Goal: Task Accomplishment & Management: Complete application form

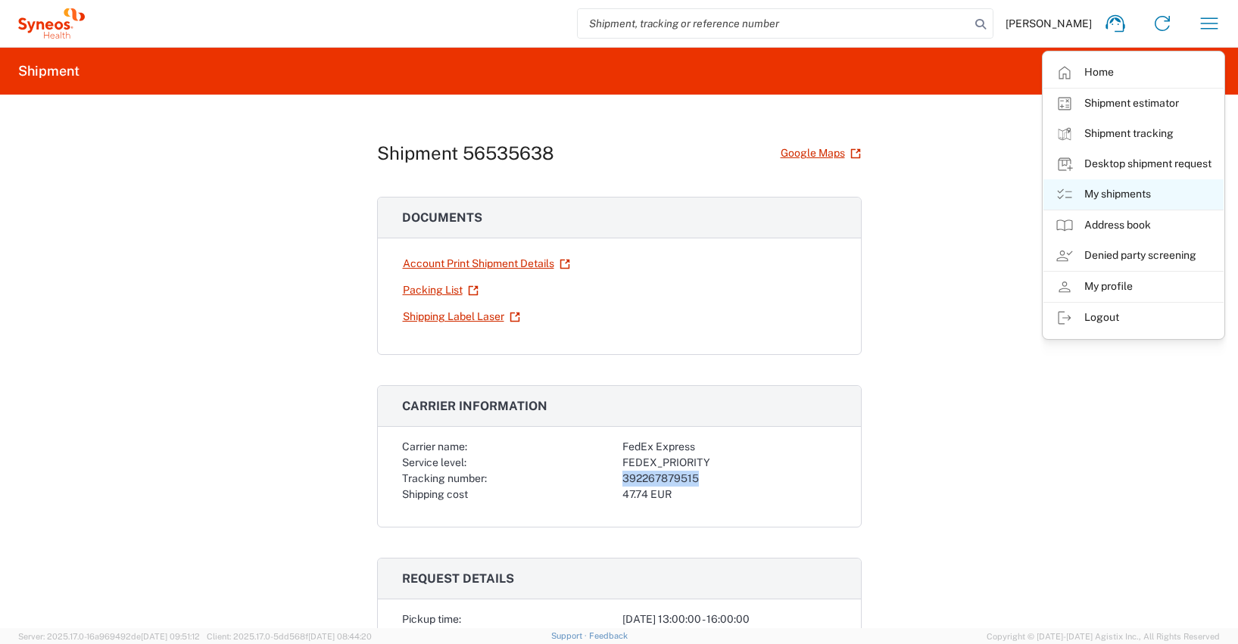
click at [1121, 194] on link "My shipments" at bounding box center [1133, 194] width 180 height 30
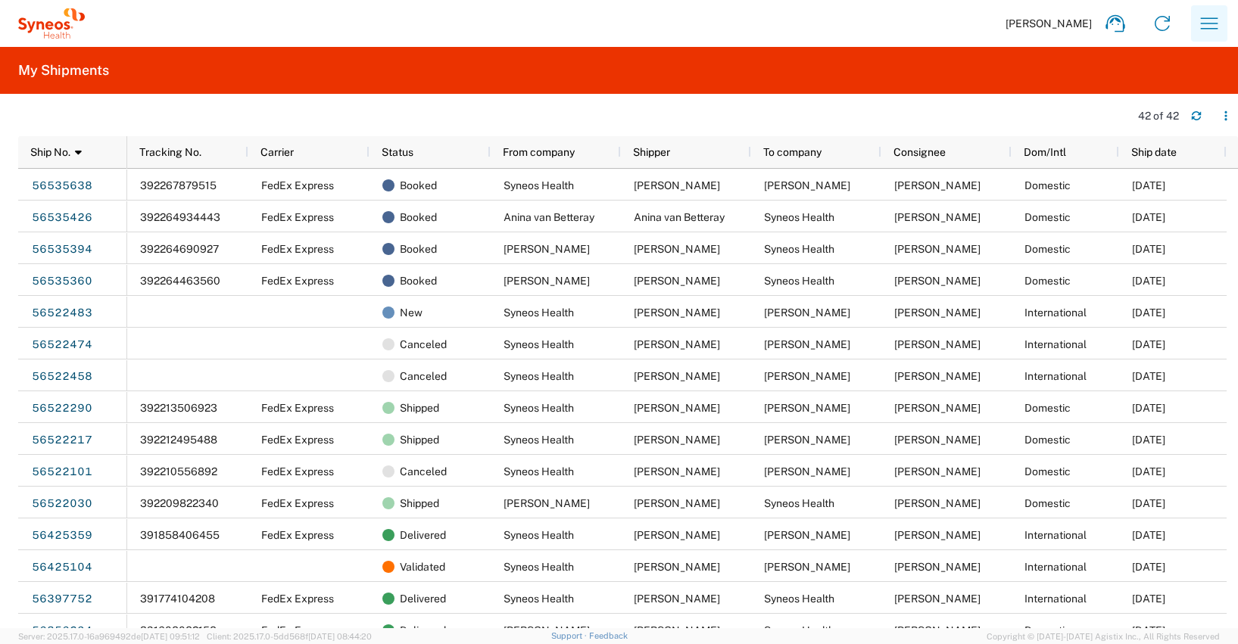
click at [1210, 23] on icon "button" at bounding box center [1209, 22] width 17 height 11
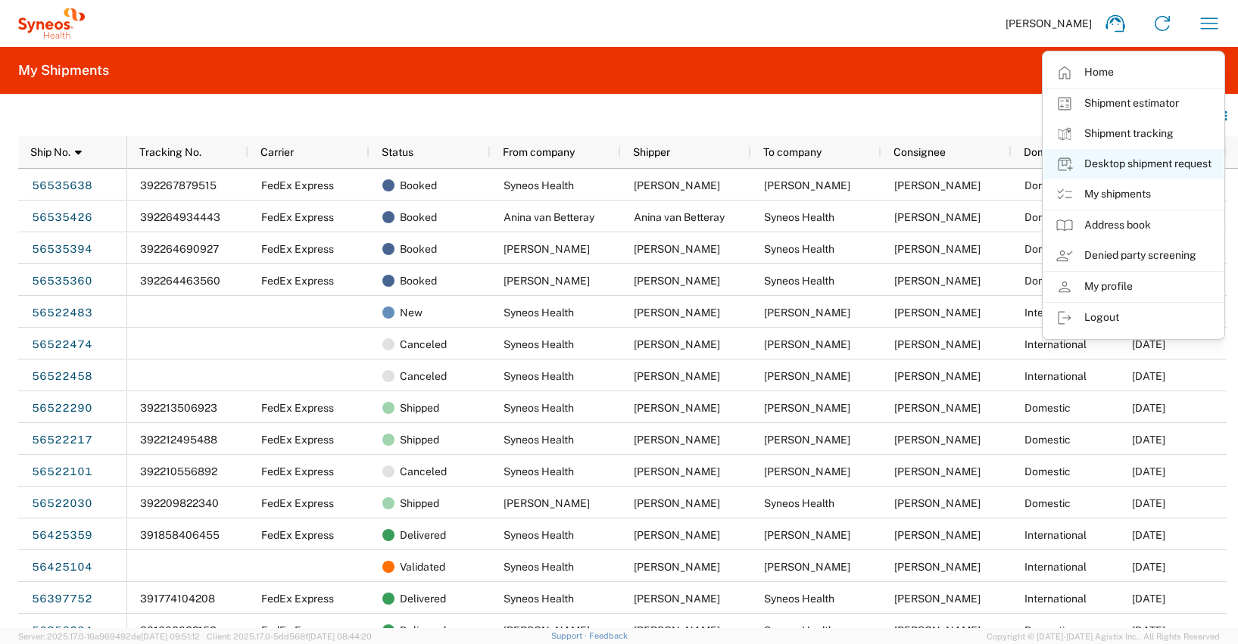
click at [1179, 162] on link "Desktop shipment request" at bounding box center [1133, 164] width 180 height 30
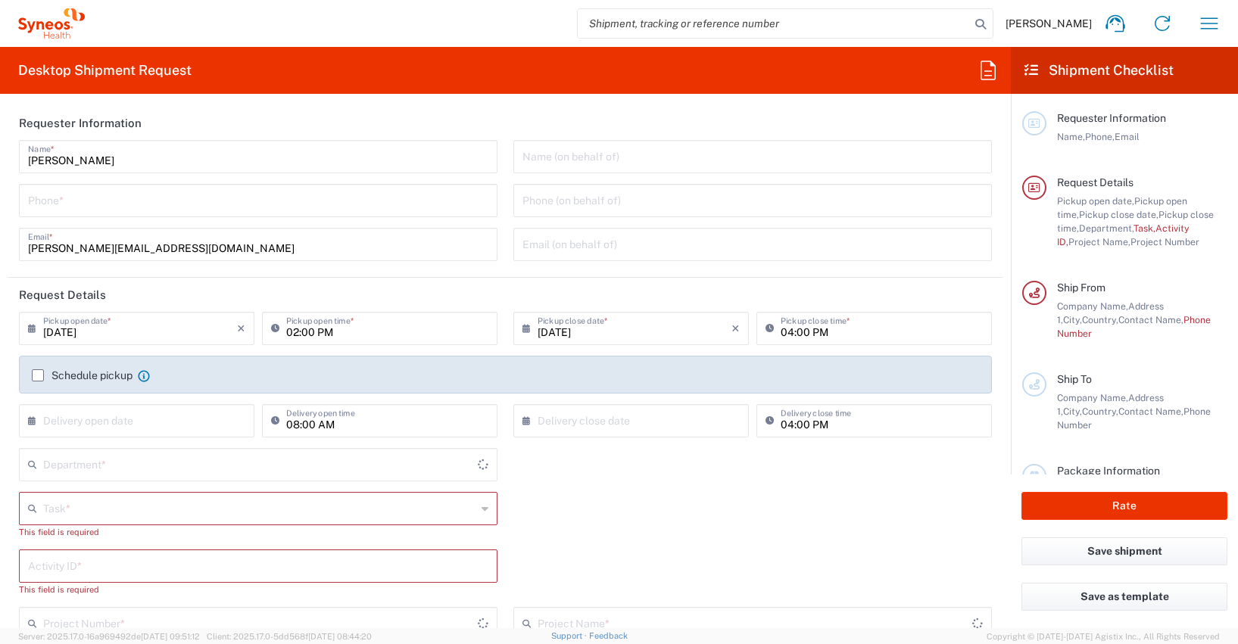
type input "4510"
type input "[GEOGRAPHIC_DATA]"
click at [64, 206] on input "tel" at bounding box center [258, 199] width 460 height 26
type input "[PHONE_NUMBER]"
type input "[PERSON_NAME][EMAIL_ADDRESS][DOMAIN_NAME]"
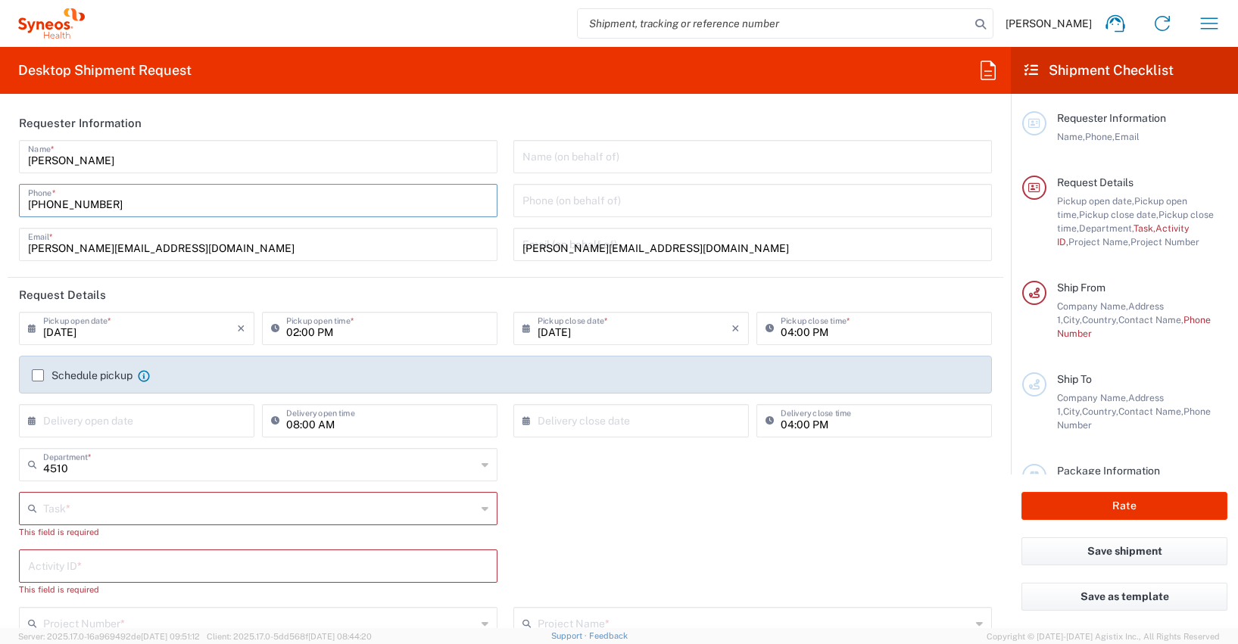
type input "Other"
type input "4510"
type input "4510 DEPARTMENTAL EXPENSE"
type input "[PHONE_NUMBER]"
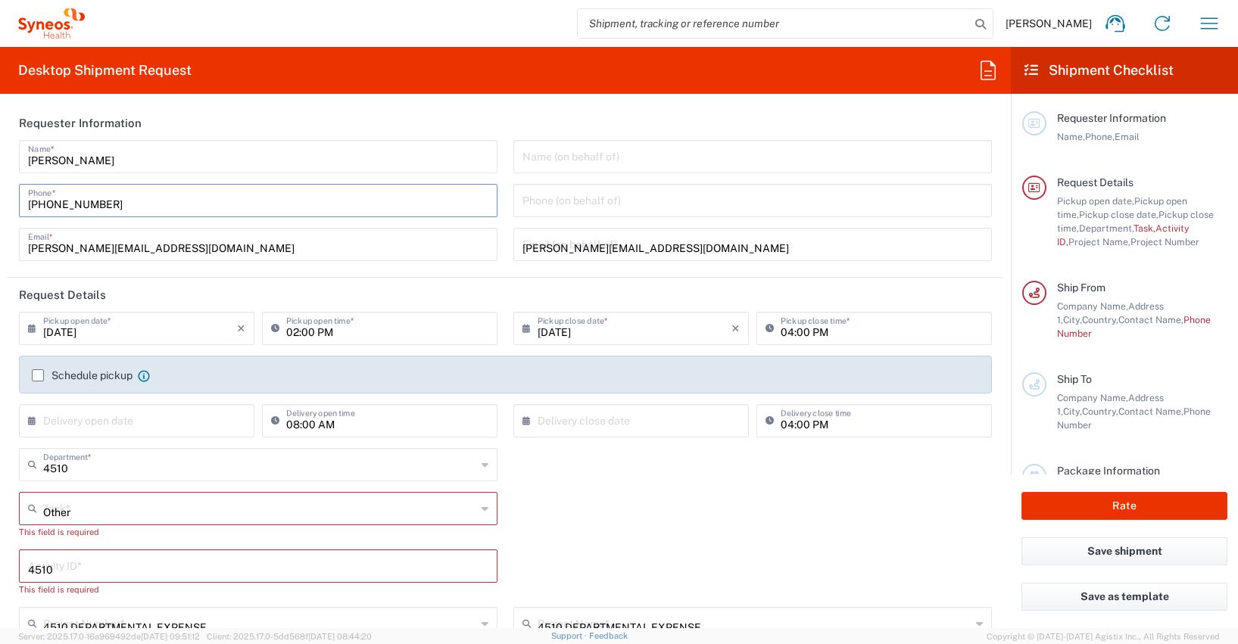
type input "[PERSON_NAME]"
type input "[PERSON_NAME][STREET_ADDRESS],"
type input "Munchen"
type input "[GEOGRAPHIC_DATA]"
type input "81735"
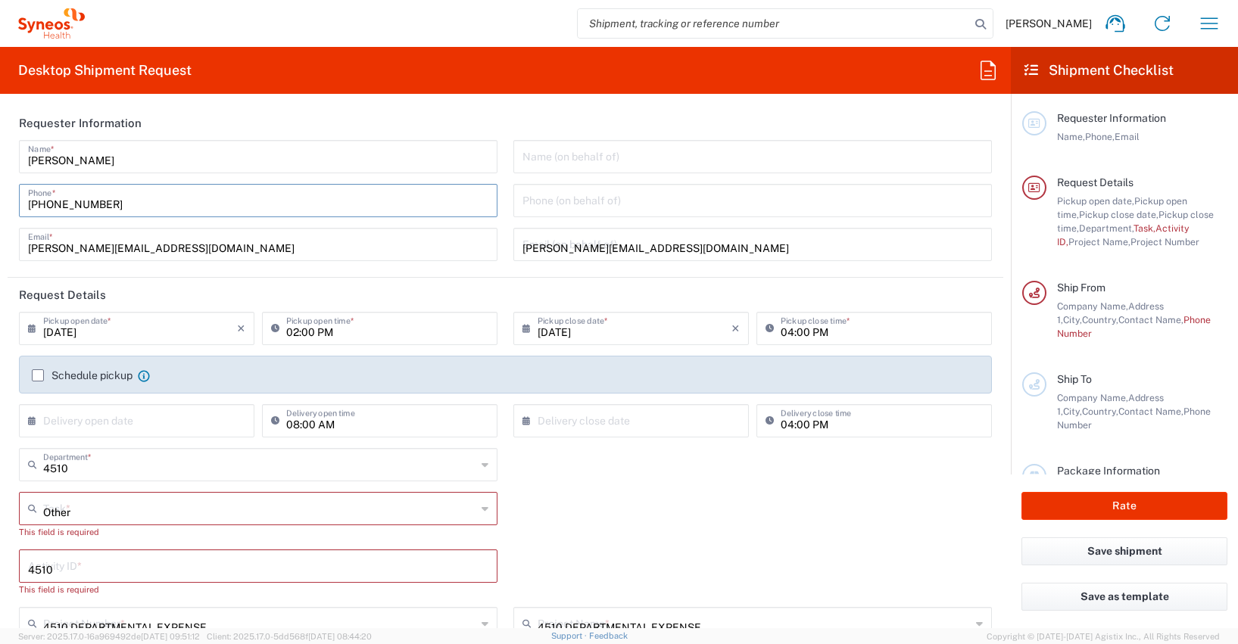
type input "[PERSON_NAME]"
type input "[PHONE_NUMBER]"
type input "[EMAIL_ADDRESS][DOMAIN_NAME]"
type input "DE213090249"
type input "1"
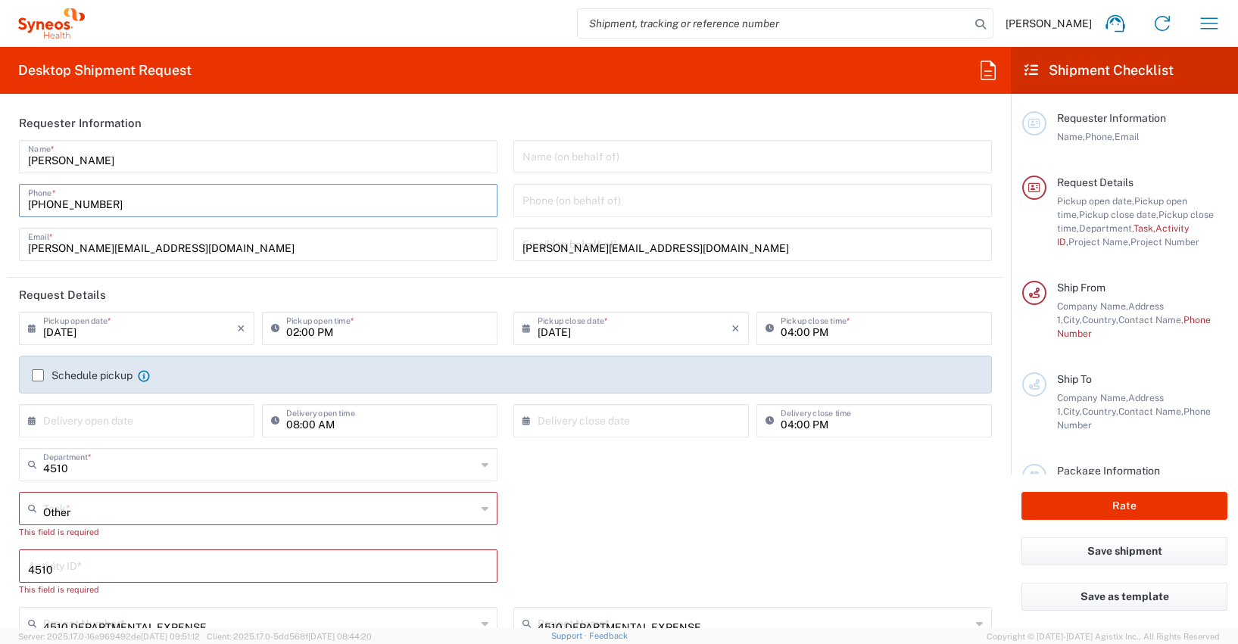
type input "33.02"
type input "29.21"
type input "6.35"
type input "2.5"
type input "[PERSON_NAME]"
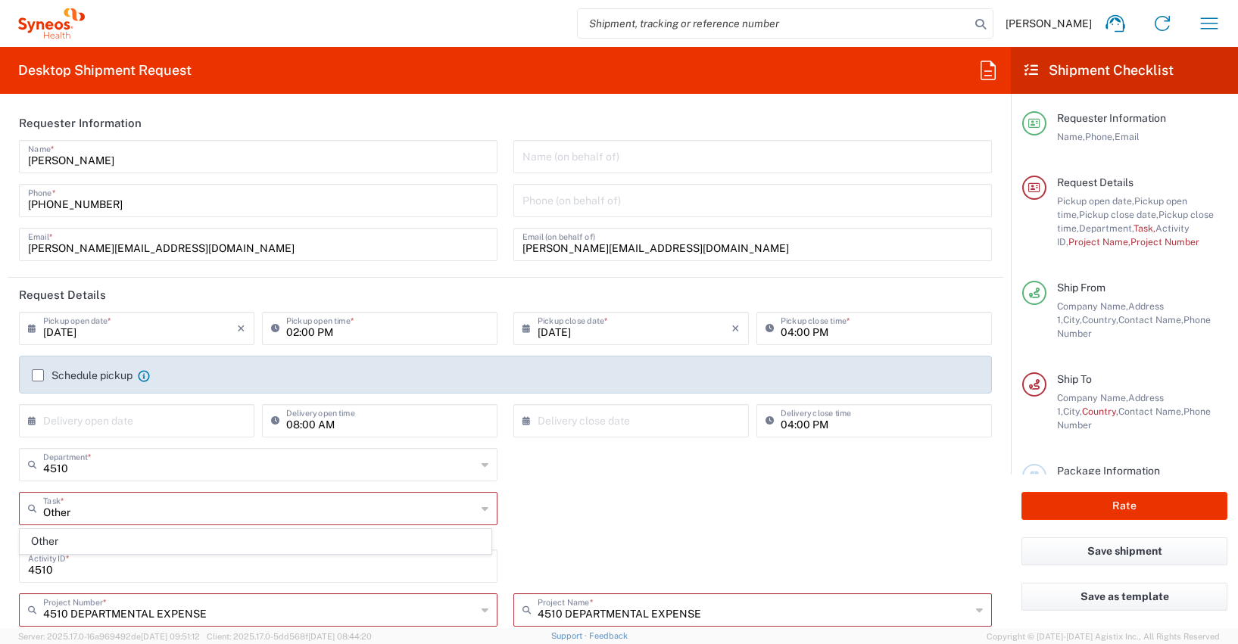
click at [32, 330] on icon at bounding box center [35, 328] width 15 height 24
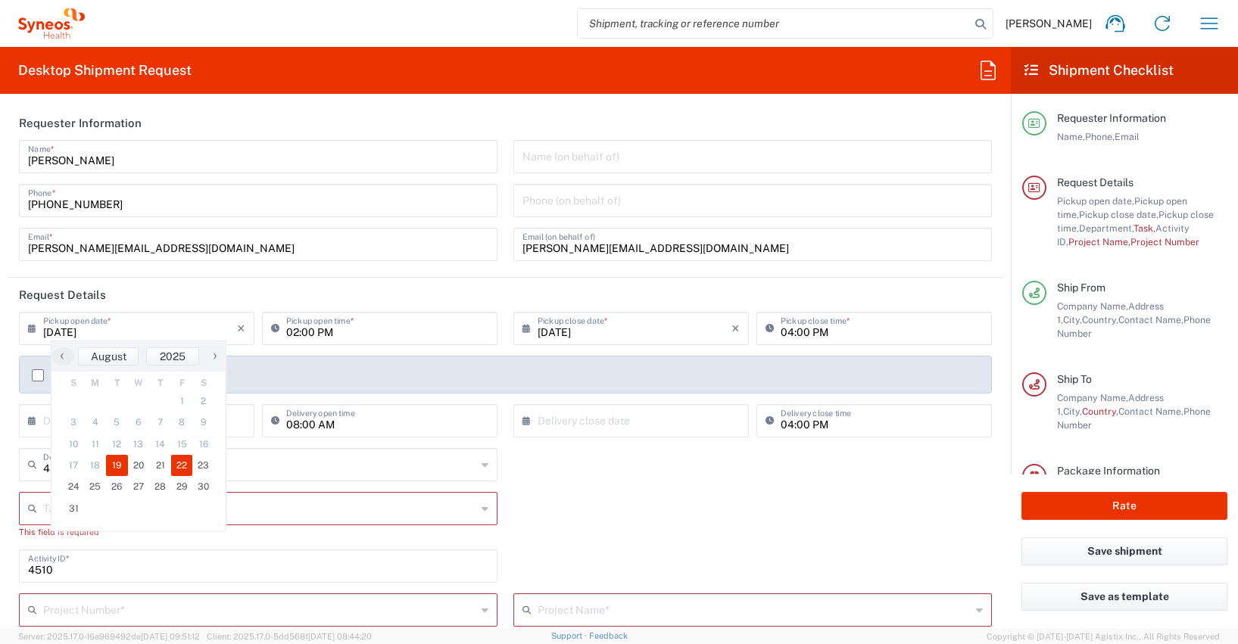
click at [184, 464] on span "22" at bounding box center [182, 465] width 22 height 21
type input "[DATE]"
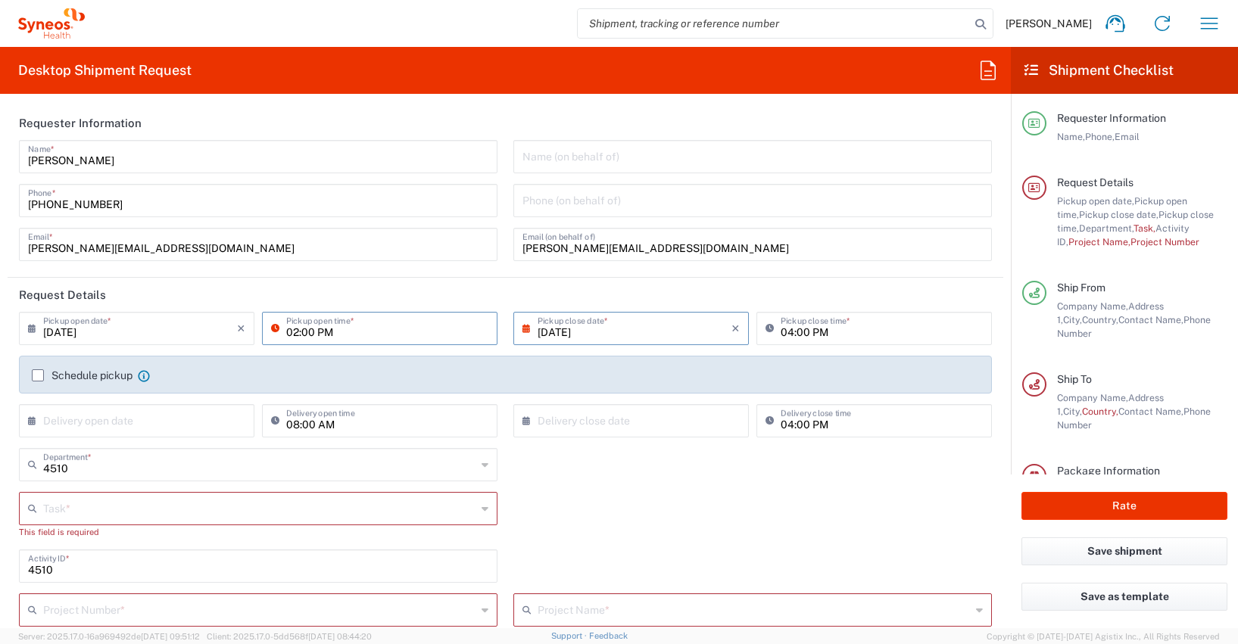
click at [286, 333] on input "02:00 PM" at bounding box center [387, 327] width 202 height 26
click at [319, 332] on input "10:00 PM" at bounding box center [387, 327] width 202 height 26
type input "10:00 AM"
click at [522, 329] on icon at bounding box center [529, 328] width 15 height 24
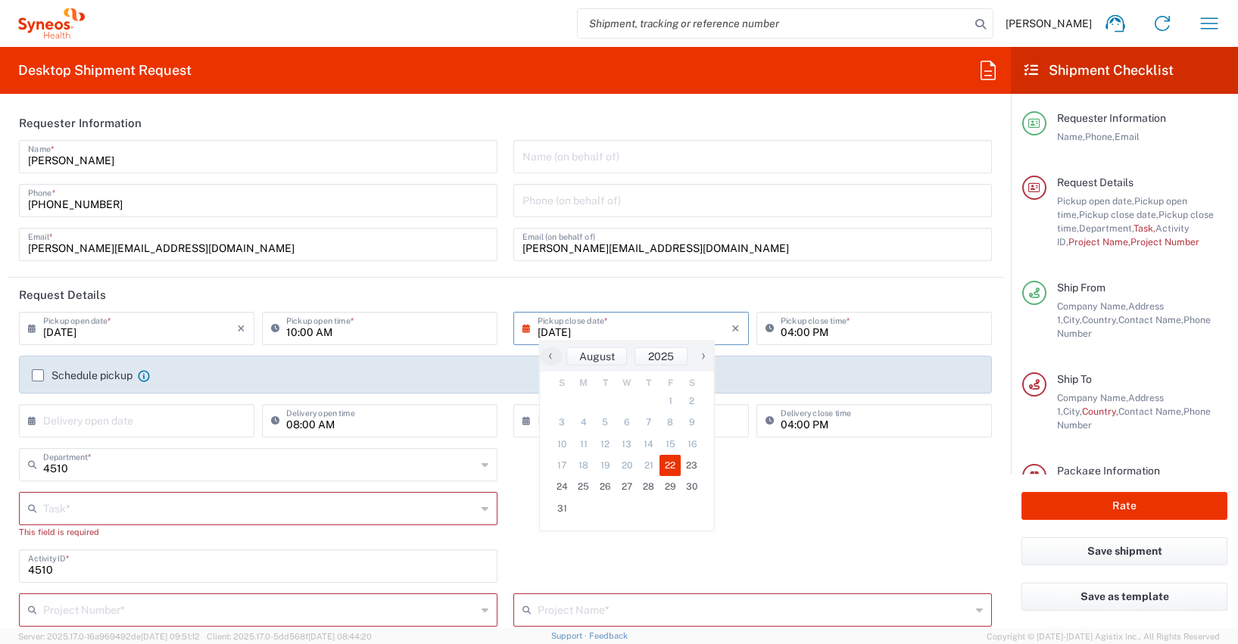
click at [668, 466] on span "22" at bounding box center [670, 465] width 22 height 21
click at [667, 289] on header "Request Details" at bounding box center [505, 295] width 995 height 34
click at [37, 376] on label "Schedule pickup" at bounding box center [82, 375] width 101 height 12
click at [38, 375] on input "Schedule pickup" at bounding box center [38, 375] width 0 height 0
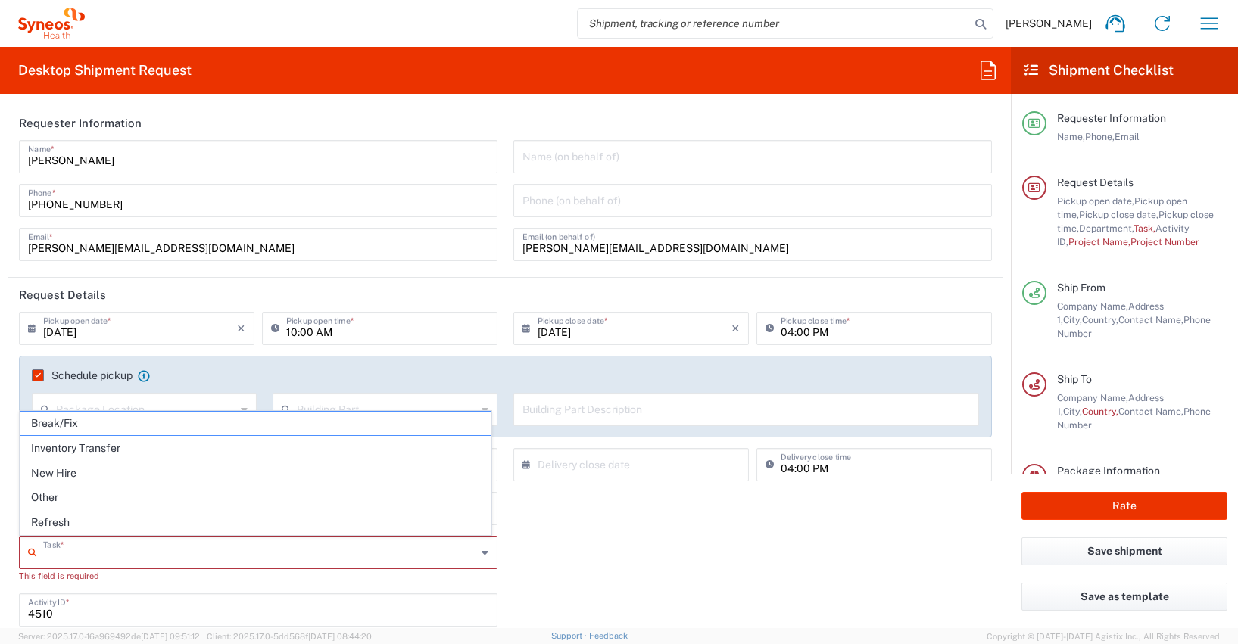
click at [67, 554] on input "text" at bounding box center [259, 551] width 433 height 26
click at [48, 497] on span "Other" at bounding box center [255, 497] width 470 height 23
type input "Other"
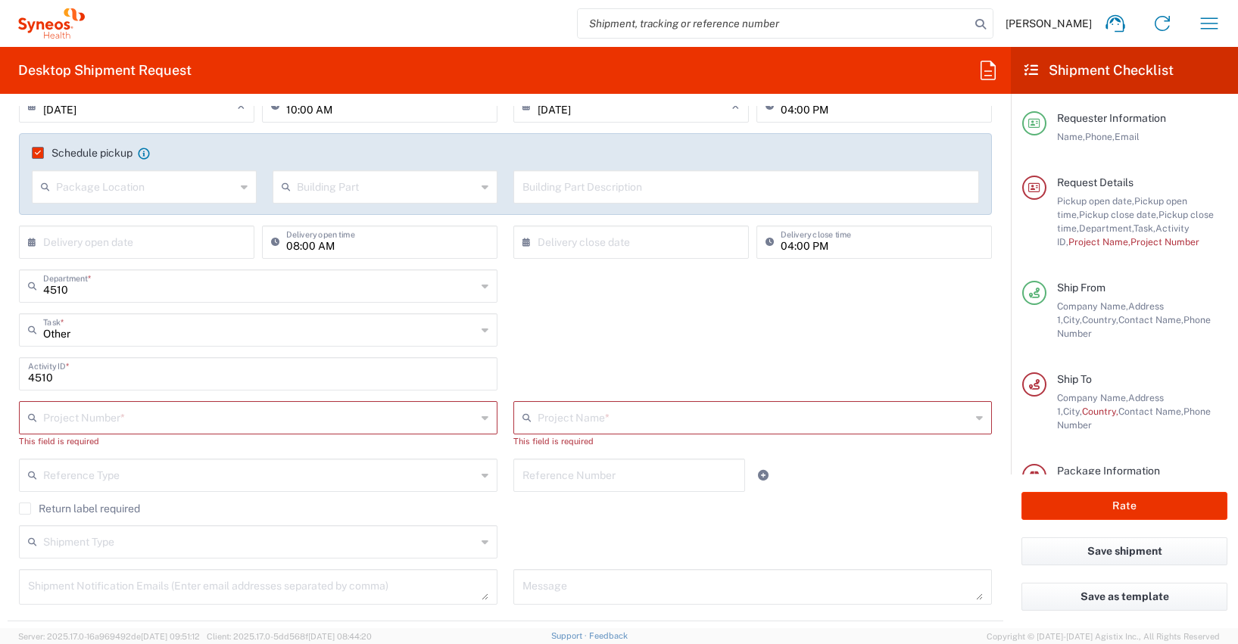
scroll to position [304, 0]
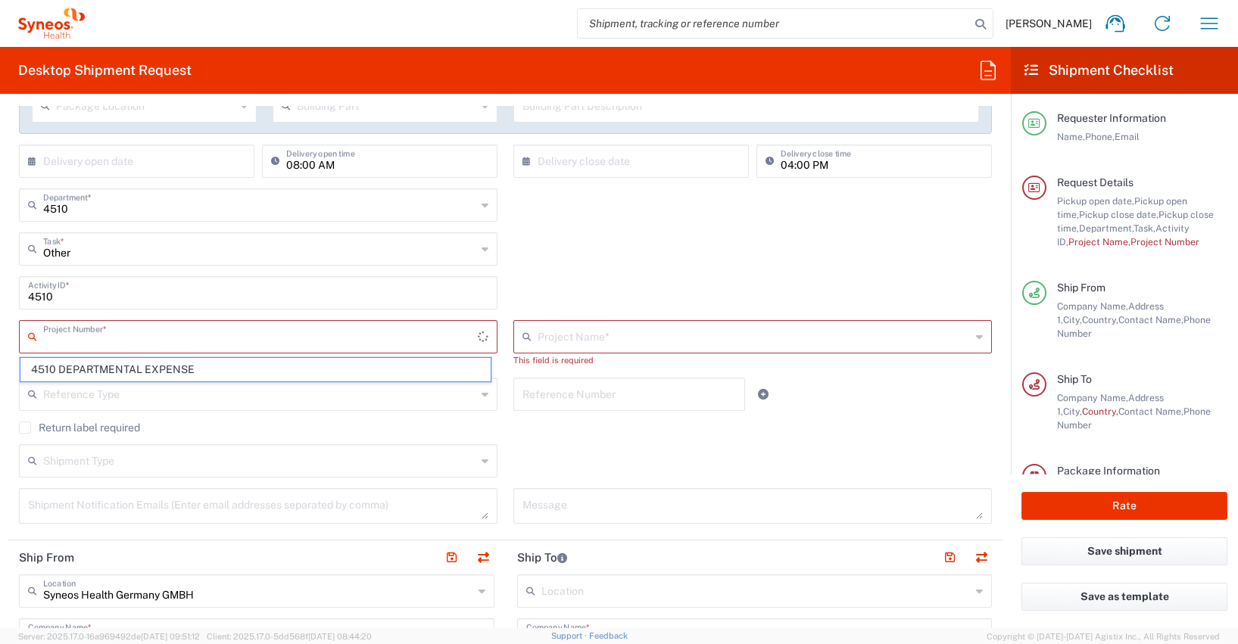
click at [57, 338] on input "text" at bounding box center [260, 335] width 435 height 26
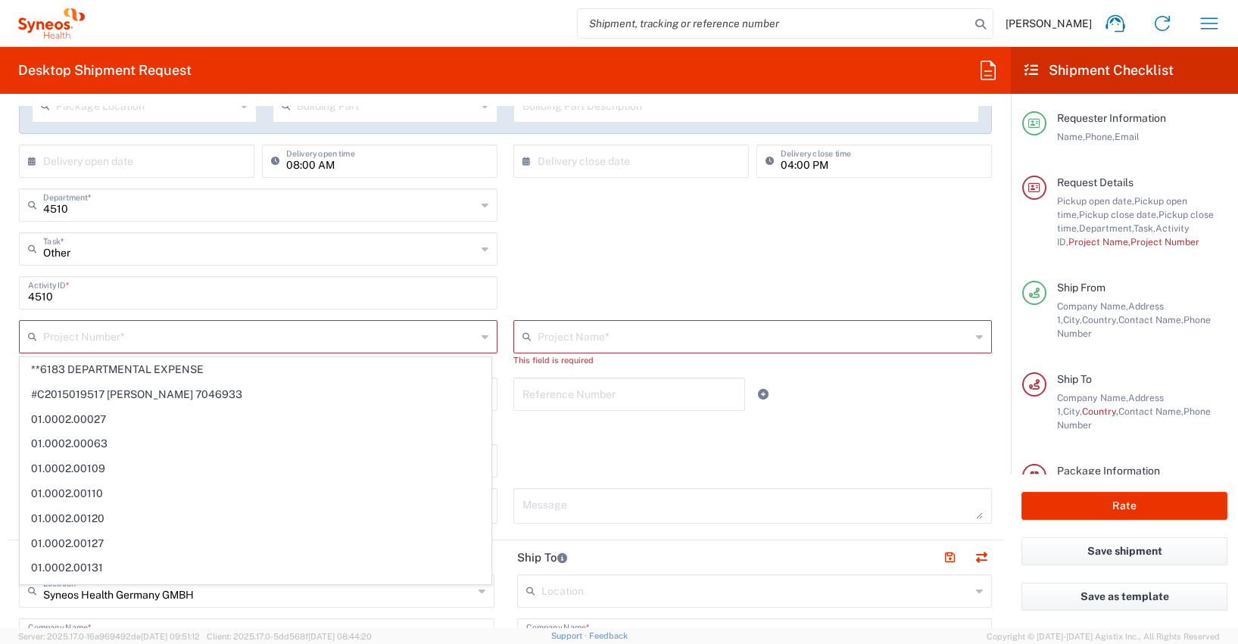
click at [75, 363] on span "**6183 DEPARTMENTAL EXPENSE" at bounding box center [255, 369] width 470 height 23
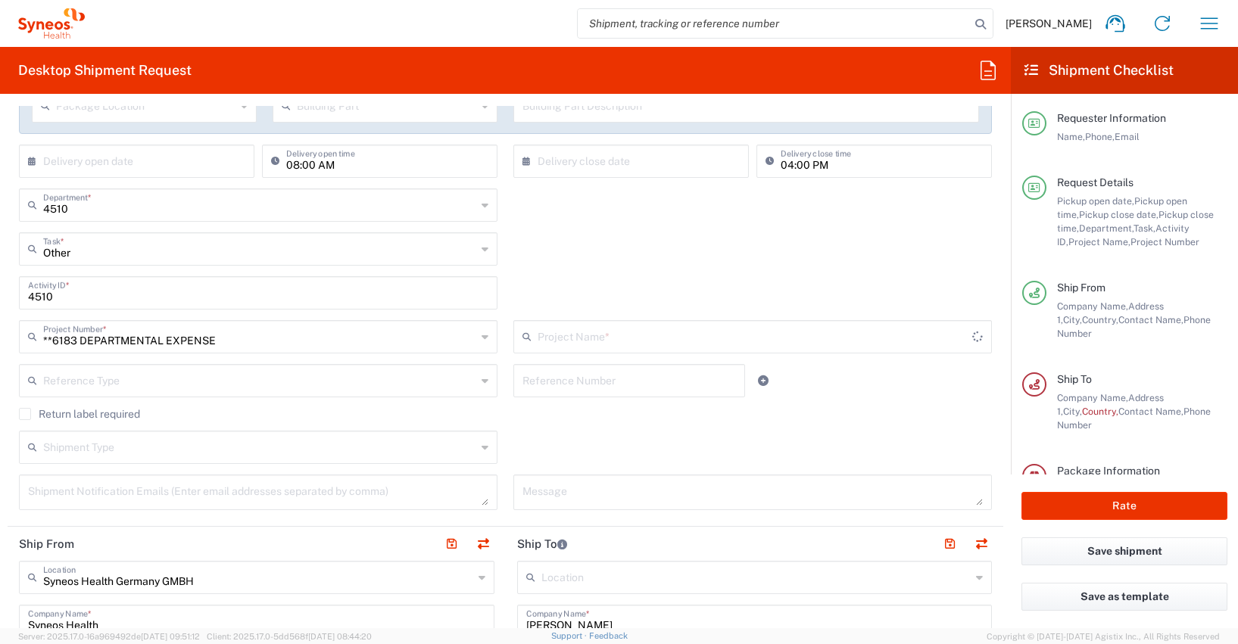
type input "**6183 DEPARTMENTAL EXPENSE"
type input "6183"
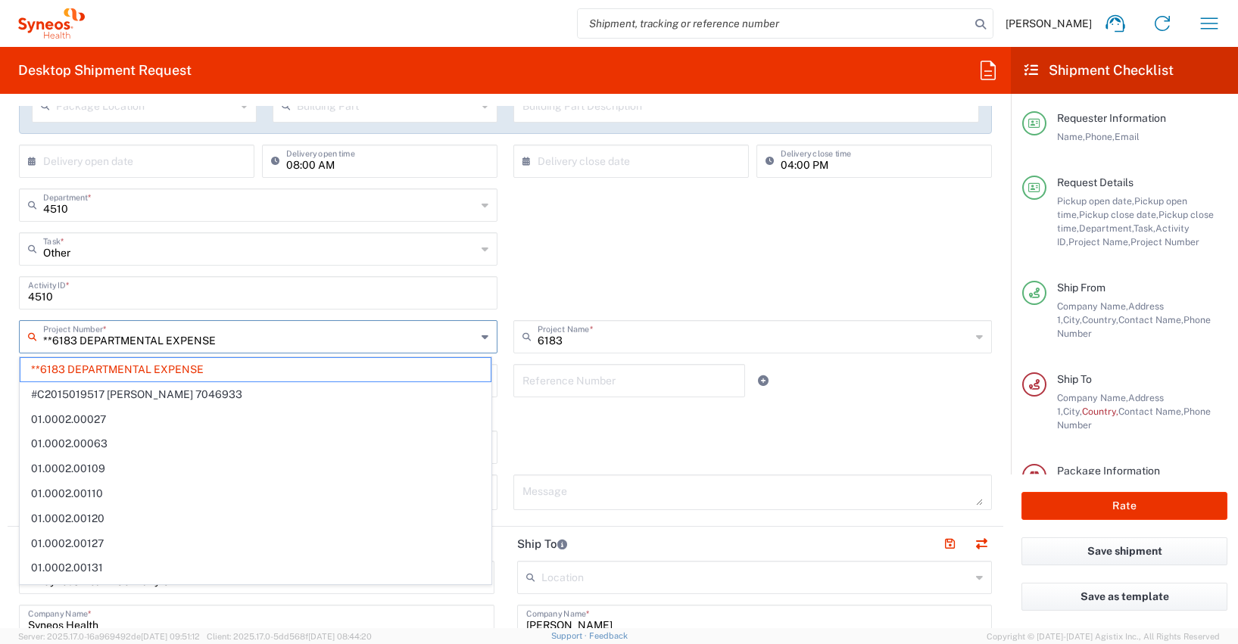
click at [63, 339] on input "**6183 DEPARTMENTAL EXPENSE" at bounding box center [259, 335] width 433 height 26
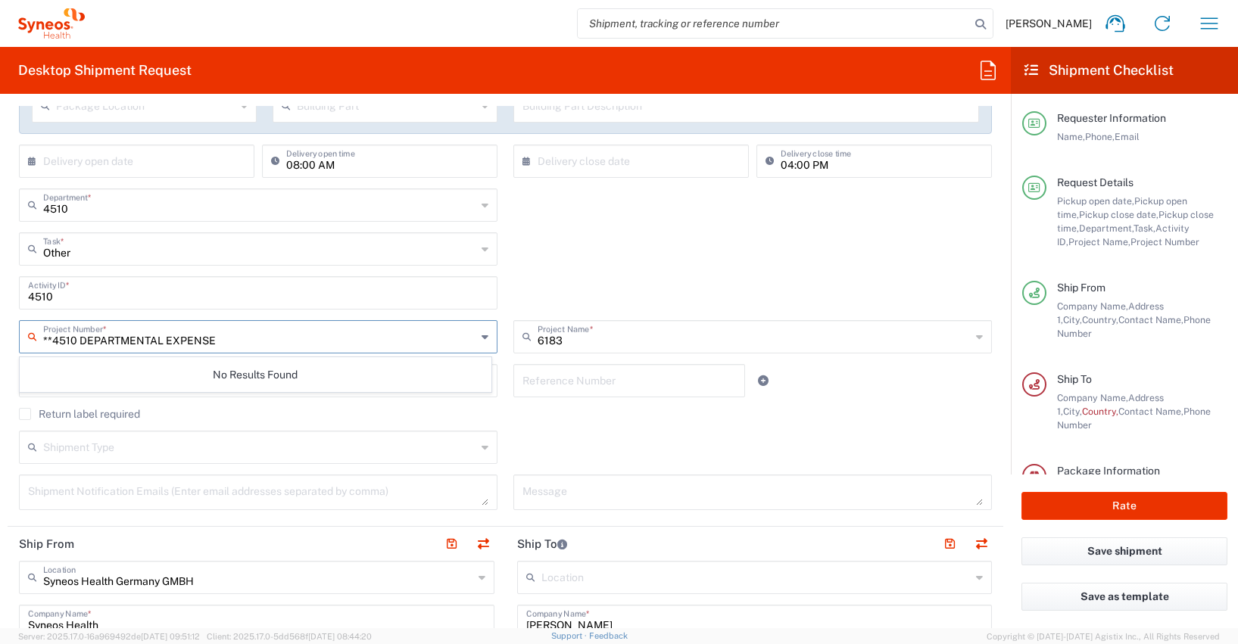
type input "**4510 DEPARTMENTAL EXPENSE"
click at [506, 324] on div "6183 Project Name * 6183 ([GEOGRAPHIC_DATA]) 3 Clinical Educ-00198 0000092391 B…" at bounding box center [753, 342] width 494 height 44
click at [84, 339] on input "text" at bounding box center [260, 335] width 435 height 26
click at [92, 343] on input "4510" at bounding box center [259, 335] width 433 height 26
type input "4510"
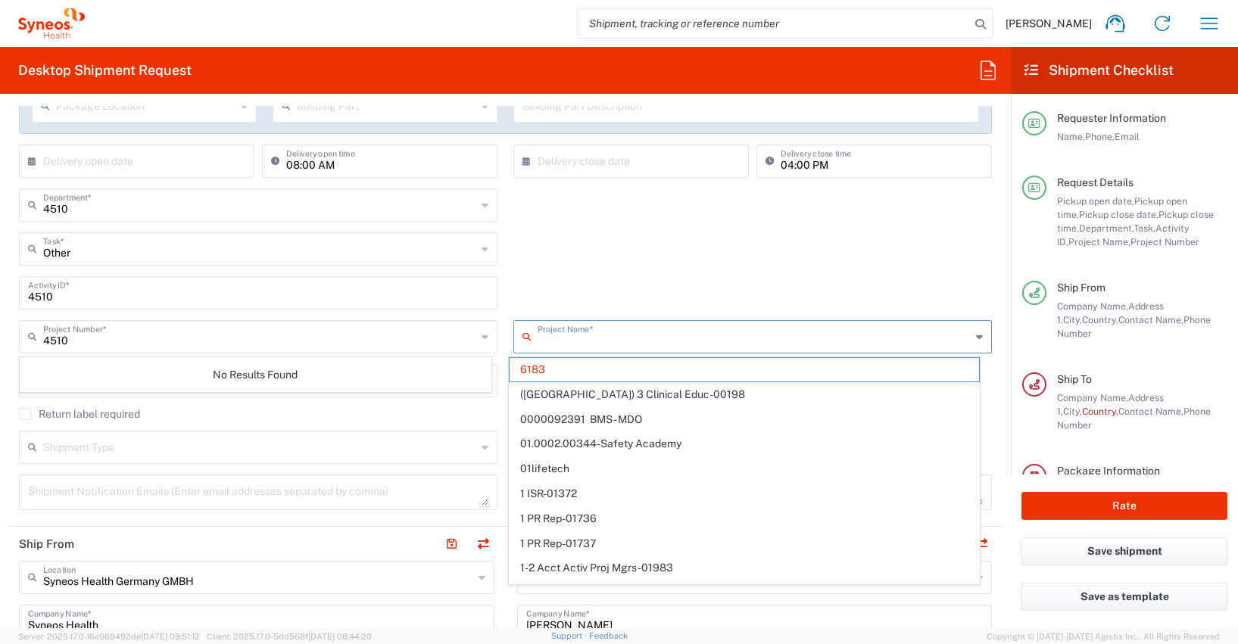
click at [542, 339] on input "text" at bounding box center [753, 335] width 433 height 26
click at [73, 339] on input "text" at bounding box center [259, 335] width 433 height 26
type input "6183"
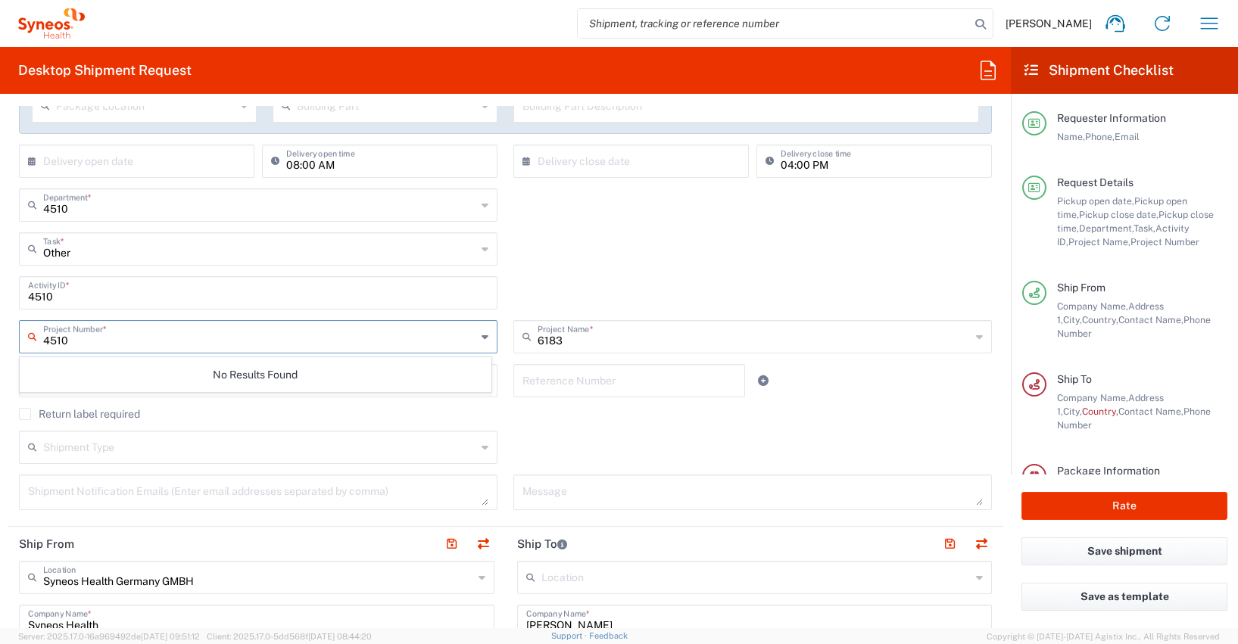
click at [119, 344] on input "4510" at bounding box center [259, 335] width 433 height 26
type input "4510"
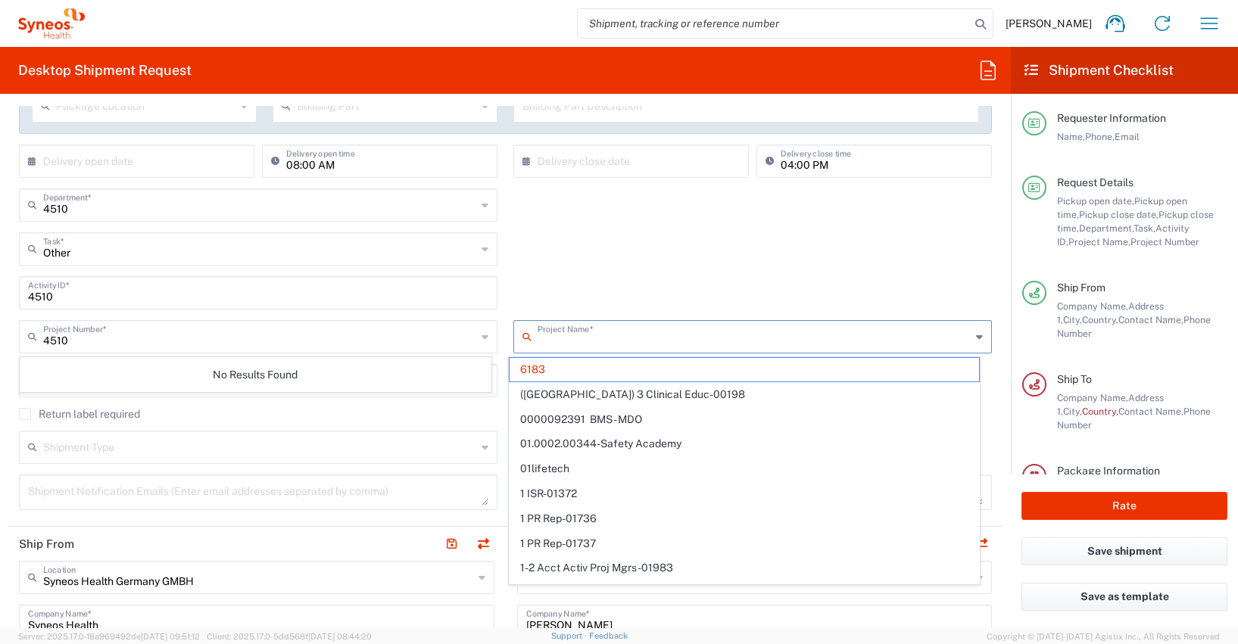
click at [551, 339] on input "text" at bounding box center [753, 335] width 433 height 26
type input "4510"
type input "**6183 DEPARTMENTAL EXPENSE"
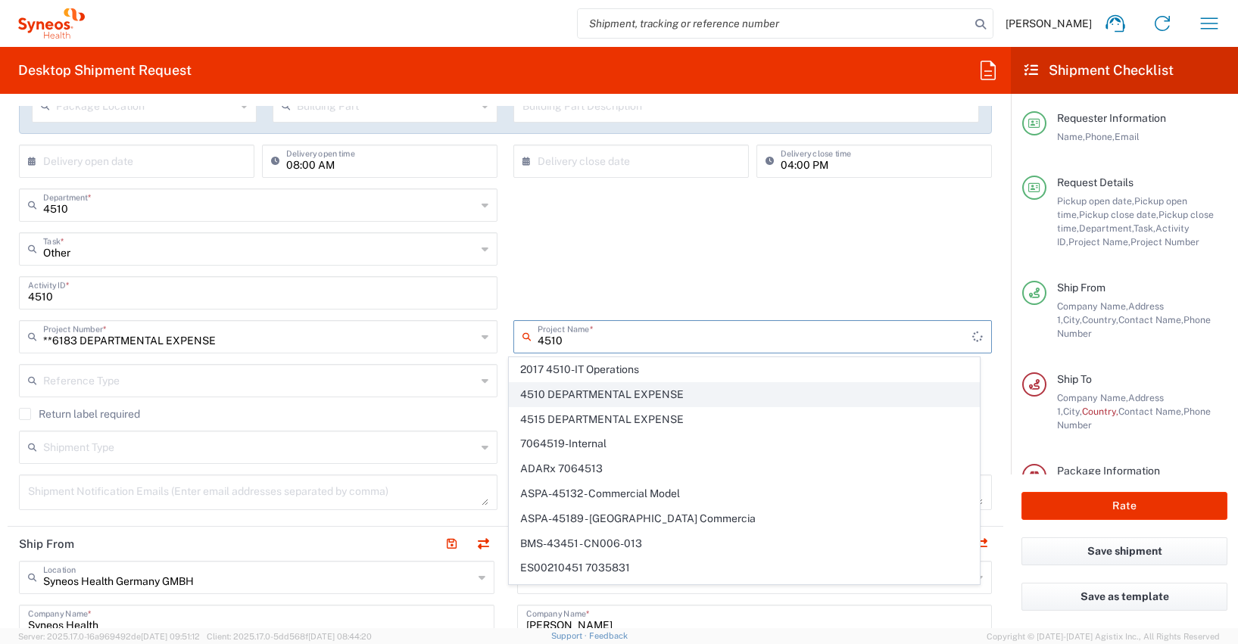
type input "4510"
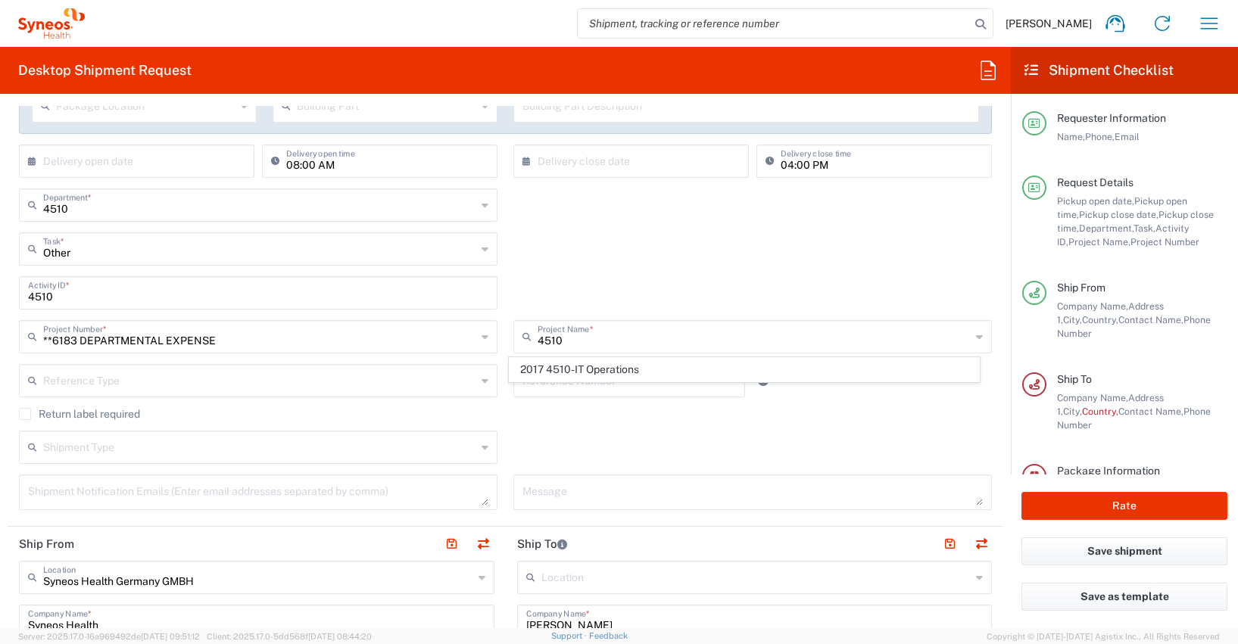
click at [579, 394] on div "Reference Number" at bounding box center [629, 380] width 232 height 33
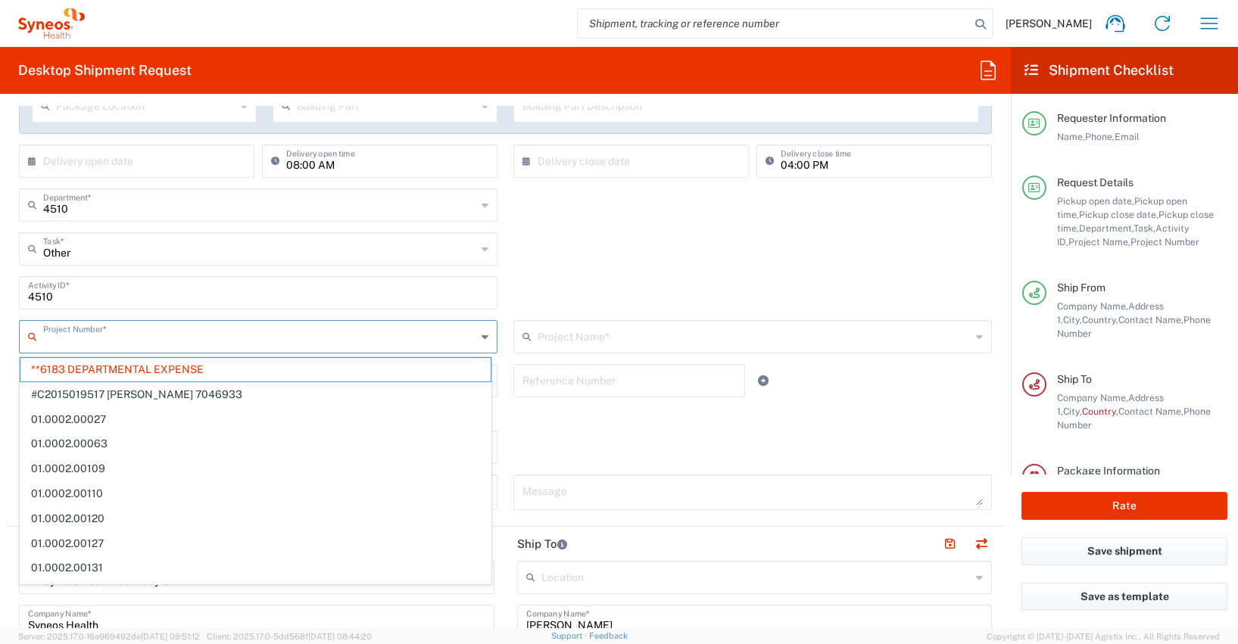
drag, startPoint x: 244, startPoint y: 345, endPoint x: 64, endPoint y: 344, distance: 179.4
click at [64, 344] on input "text" at bounding box center [259, 335] width 433 height 26
type input "4510"
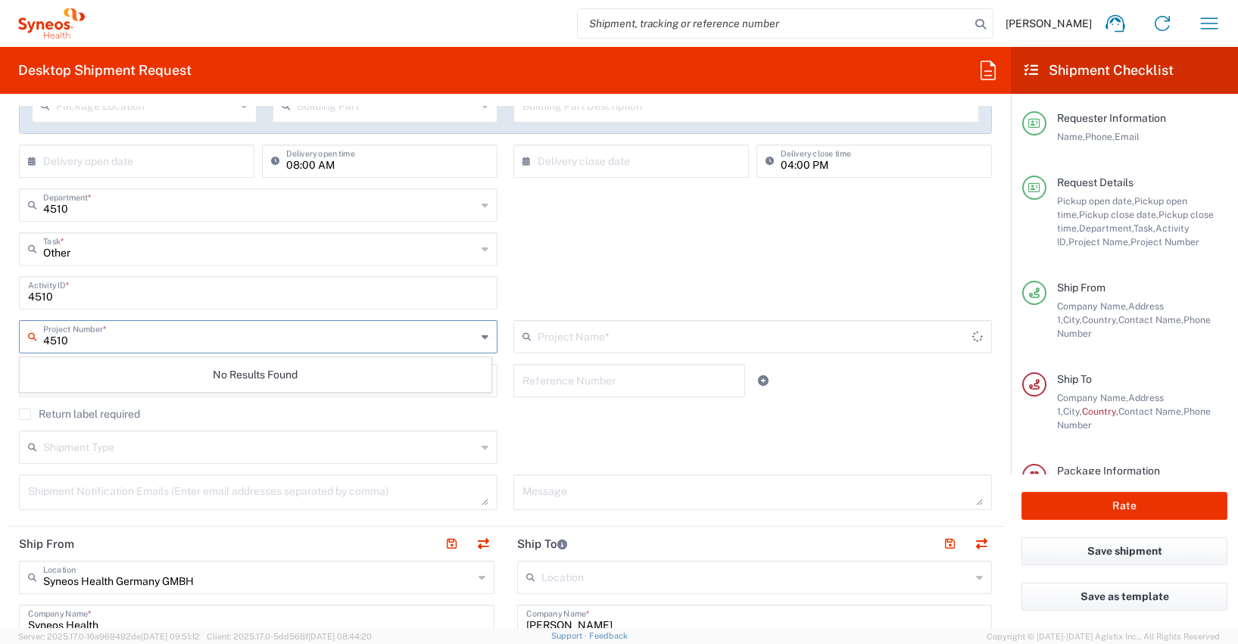
type input "6183"
type input "4510"
click at [93, 350] on div "4510 Project Number *" at bounding box center [258, 336] width 478 height 33
click at [92, 343] on input "4510" at bounding box center [260, 335] width 435 height 26
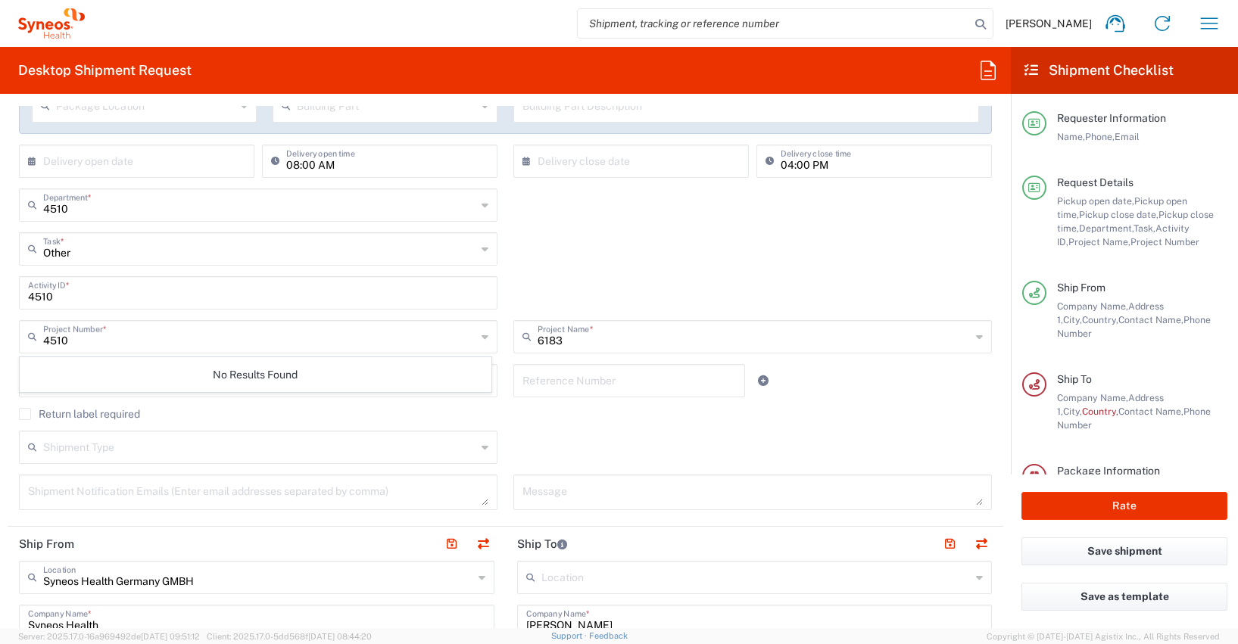
click at [481, 336] on icon at bounding box center [484, 337] width 7 height 24
click at [481, 335] on icon at bounding box center [484, 337] width 7 height 24
click at [141, 329] on input "4510" at bounding box center [259, 335] width 433 height 26
drag, startPoint x: 128, startPoint y: 338, endPoint x: 95, endPoint y: 336, distance: 33.3
click at [128, 338] on input "4510" at bounding box center [259, 335] width 433 height 26
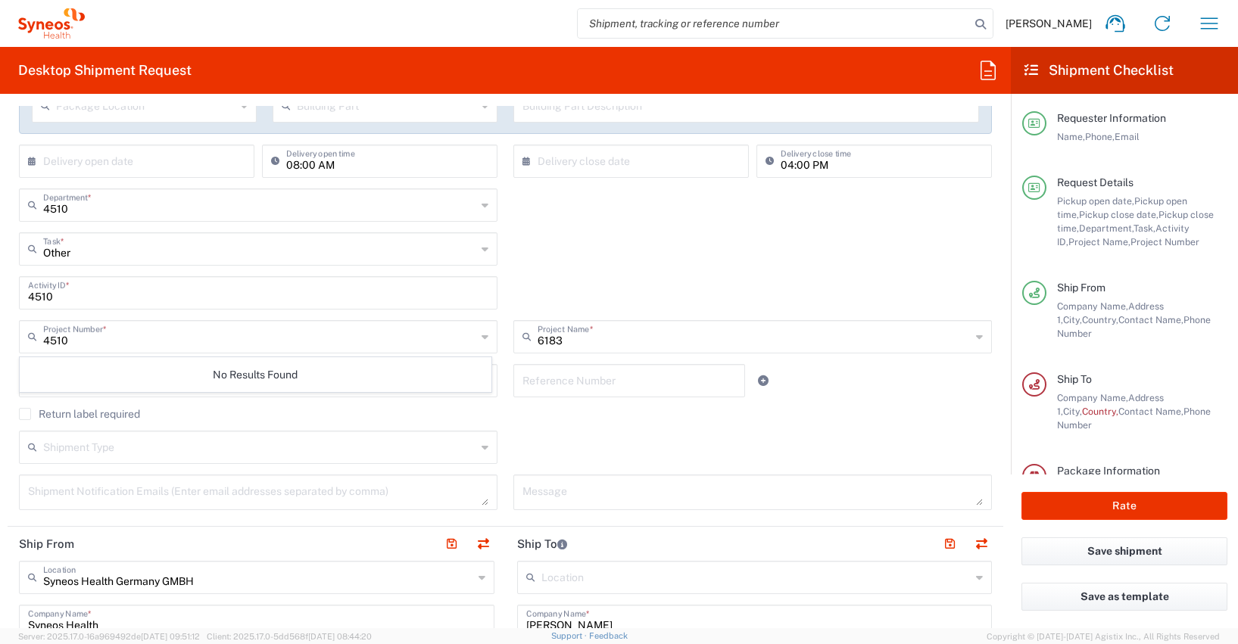
click at [30, 336] on icon at bounding box center [35, 337] width 15 height 24
click at [80, 339] on input "4510" at bounding box center [259, 335] width 433 height 26
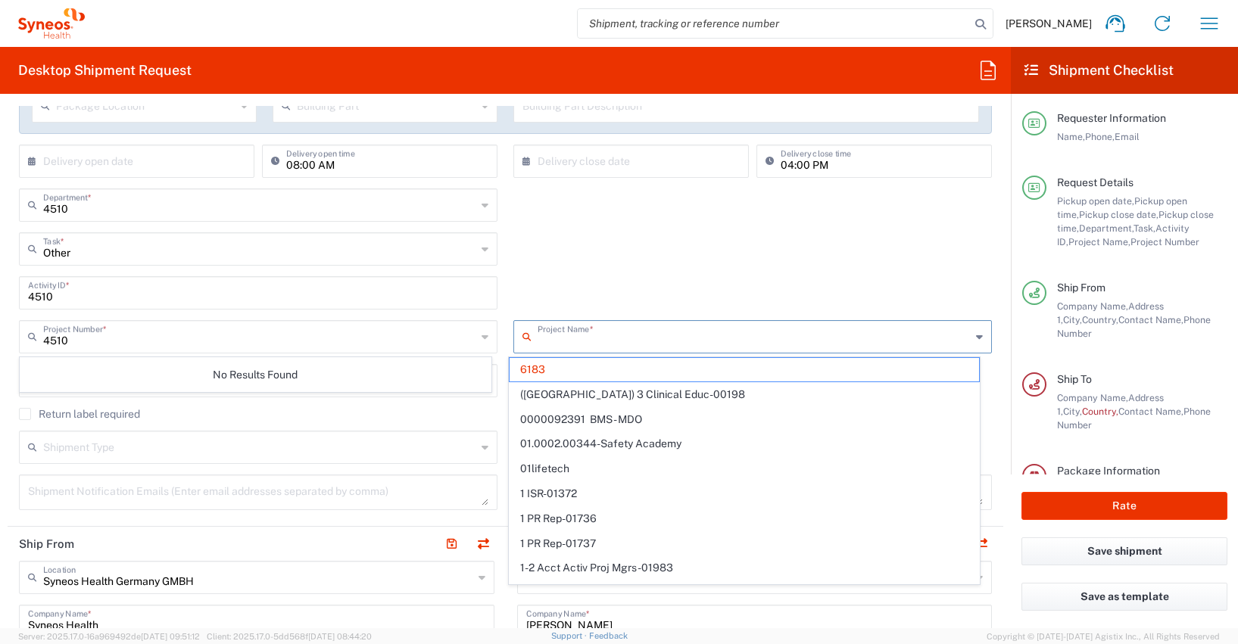
click at [541, 341] on input "text" at bounding box center [753, 335] width 433 height 26
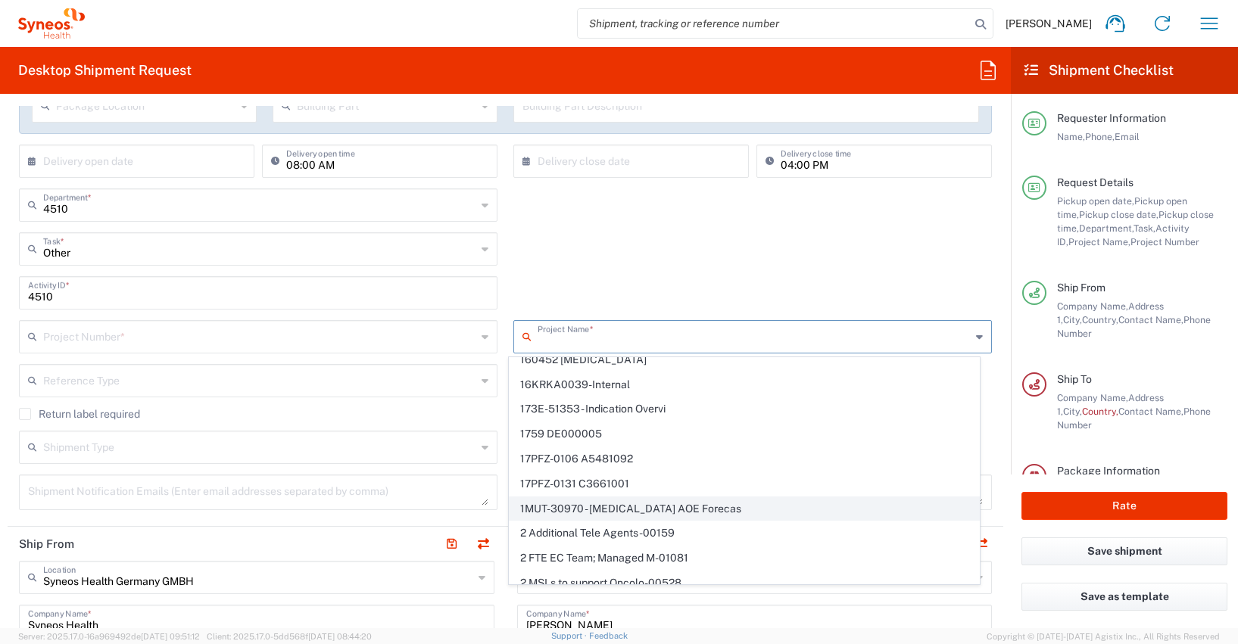
scroll to position [1039, 0]
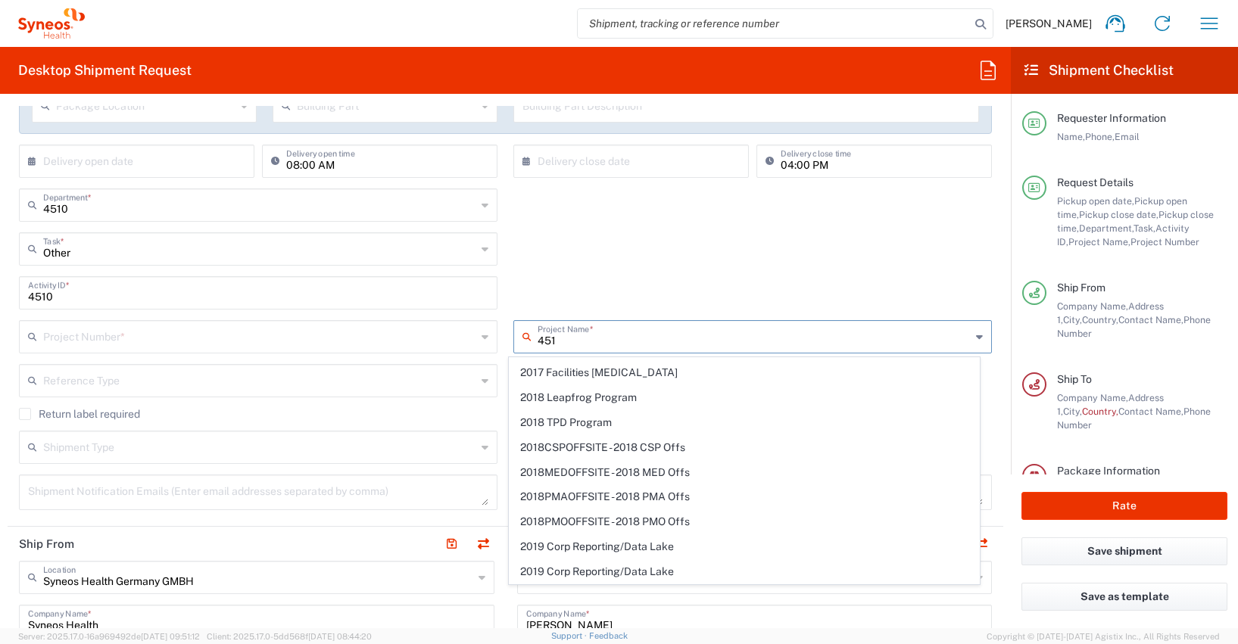
type input "4510"
type input "**6183 DEPARTMENTAL EXPENSE"
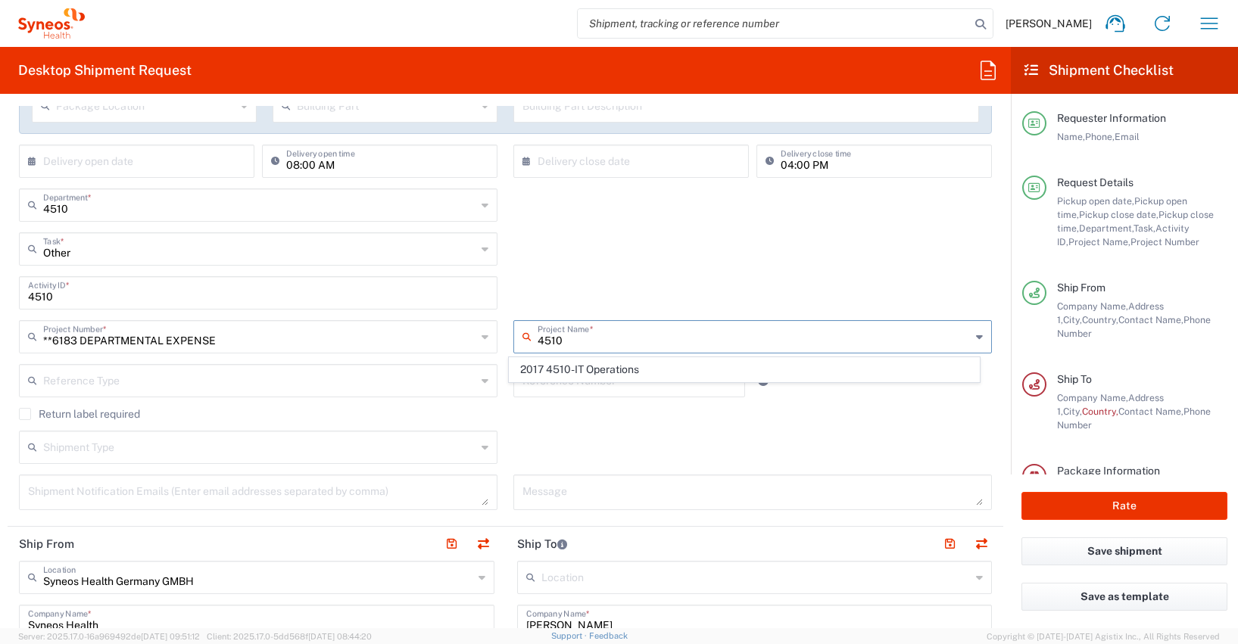
scroll to position [0, 0]
type input "4510"
click at [586, 429] on div "Return label required" at bounding box center [505, 419] width 973 height 23
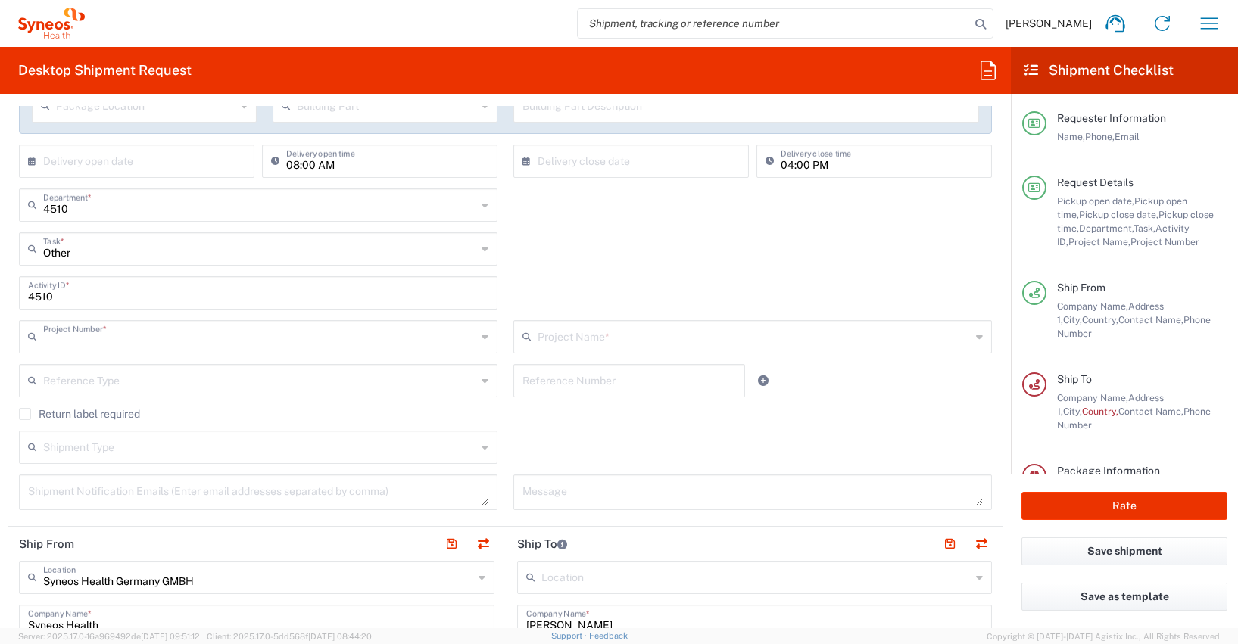
click at [67, 338] on input "text" at bounding box center [259, 335] width 433 height 26
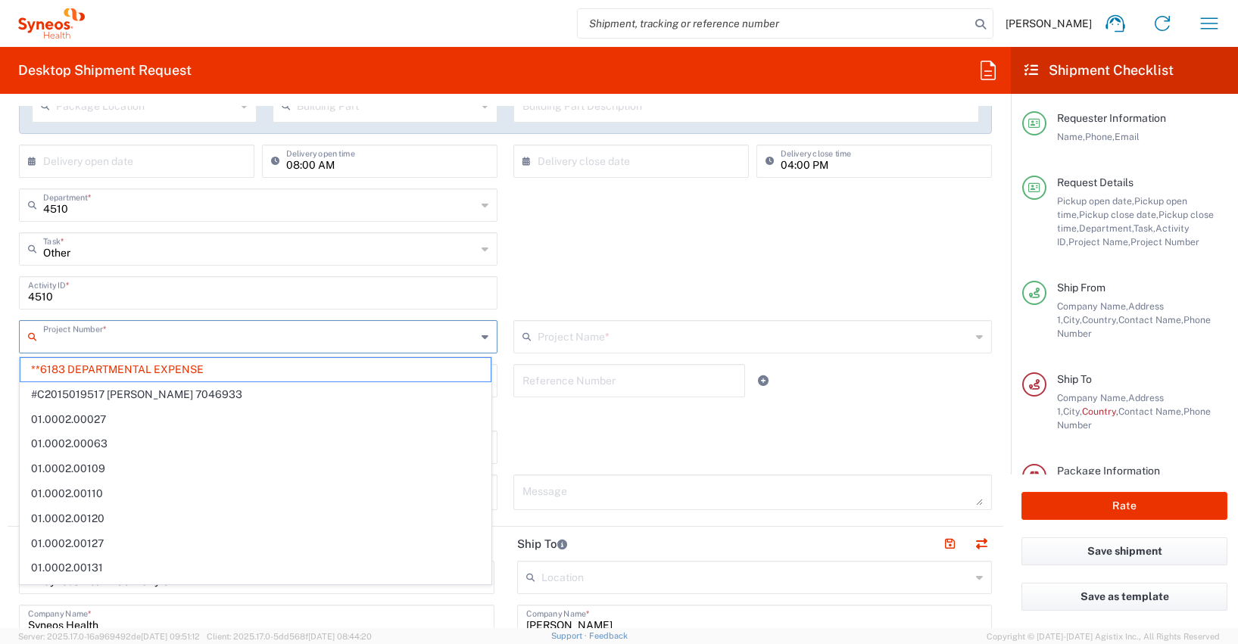
click at [67, 338] on input "text" at bounding box center [259, 335] width 433 height 26
type input "4510"
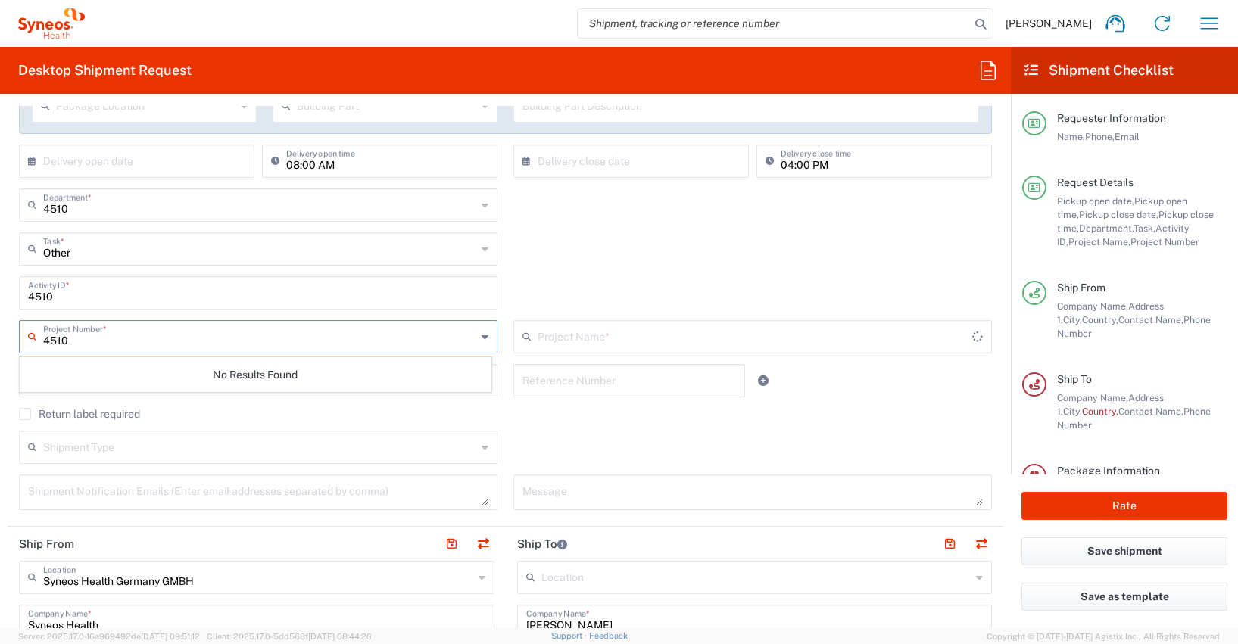
type input "6183"
type input "4510"
click at [562, 335] on input "text" at bounding box center [753, 335] width 433 height 26
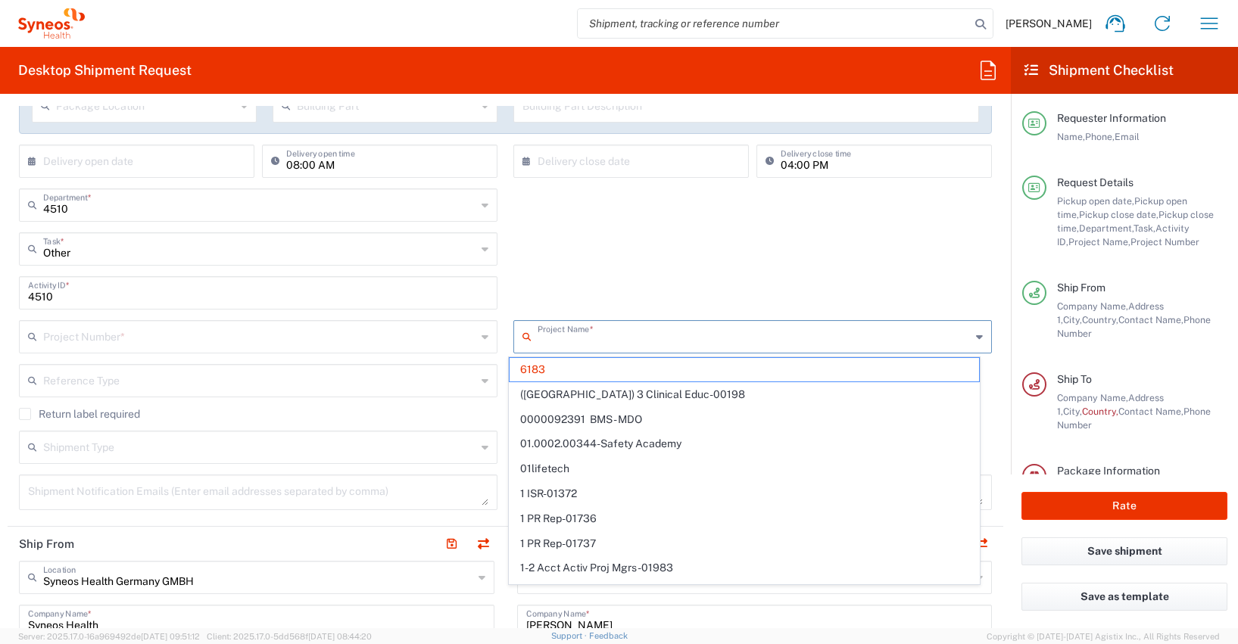
click at [73, 298] on input "4510" at bounding box center [258, 292] width 460 height 26
type input "6183"
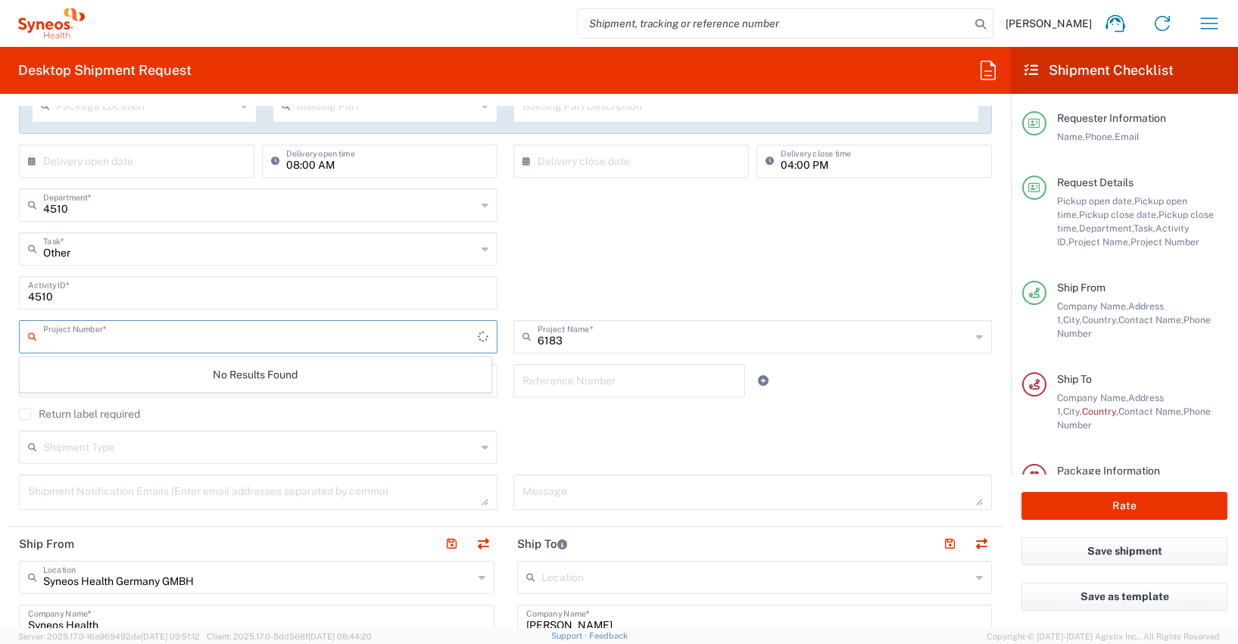
click at [61, 345] on input "text" at bounding box center [260, 335] width 435 height 26
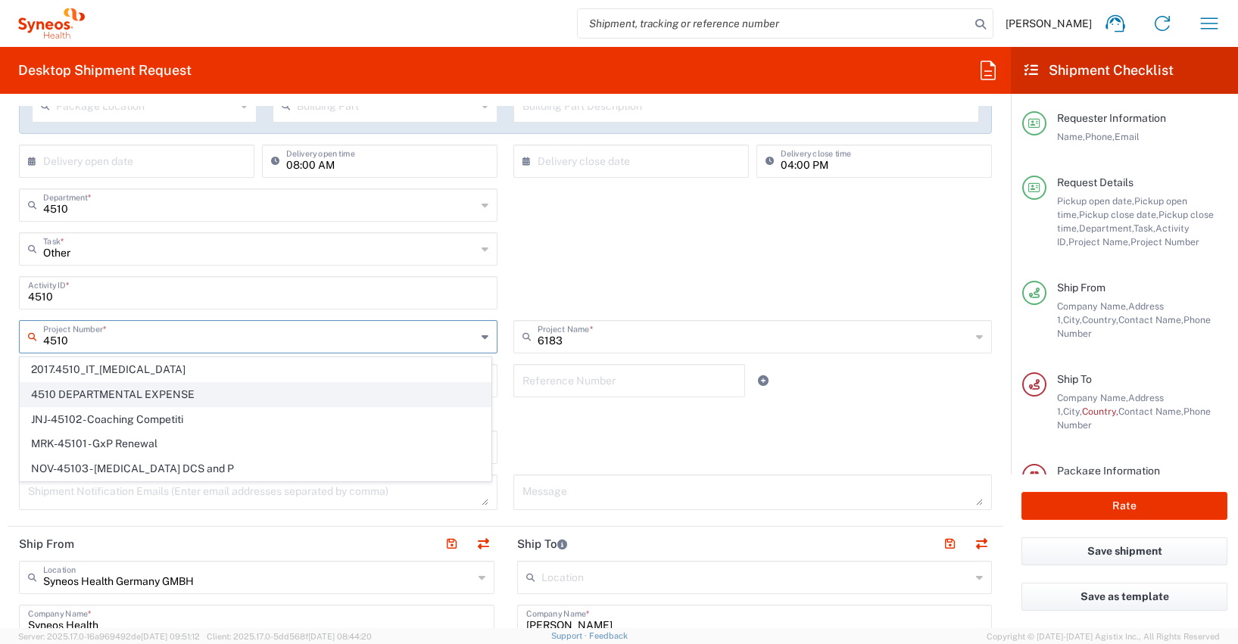
click at [101, 396] on span "4510 DEPARTMENTAL EXPENSE" at bounding box center [255, 394] width 470 height 23
type input "4510 DEPARTMENTAL EXPENSE"
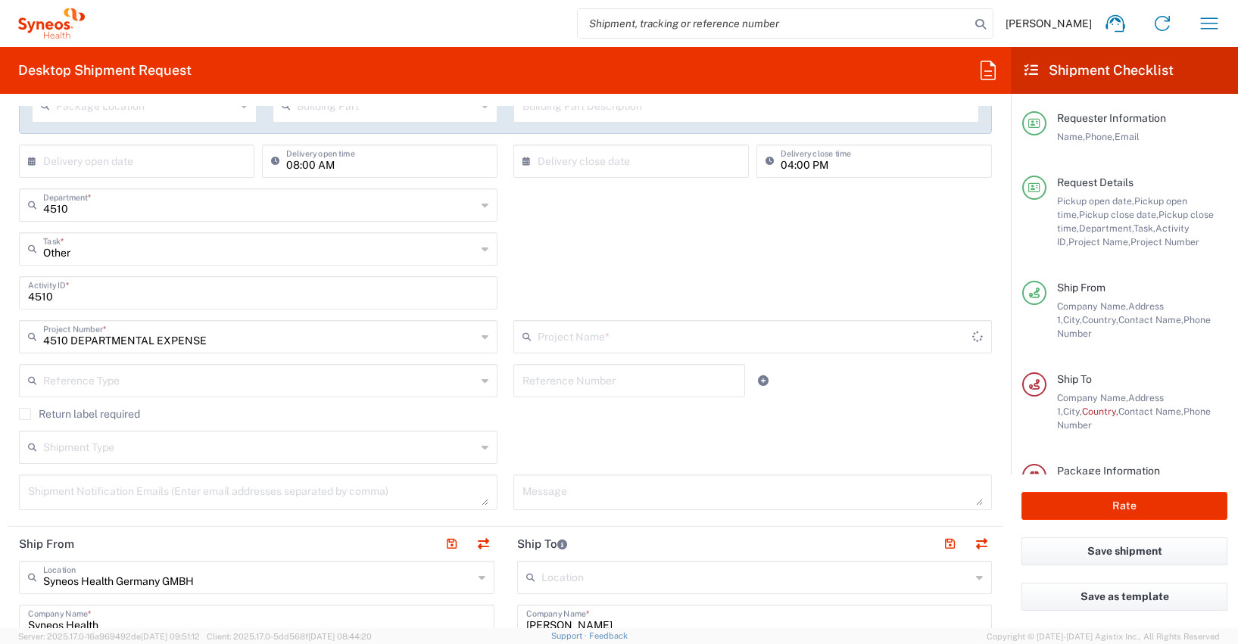
type input "4510 DEPARTMENTAL EXPENSE"
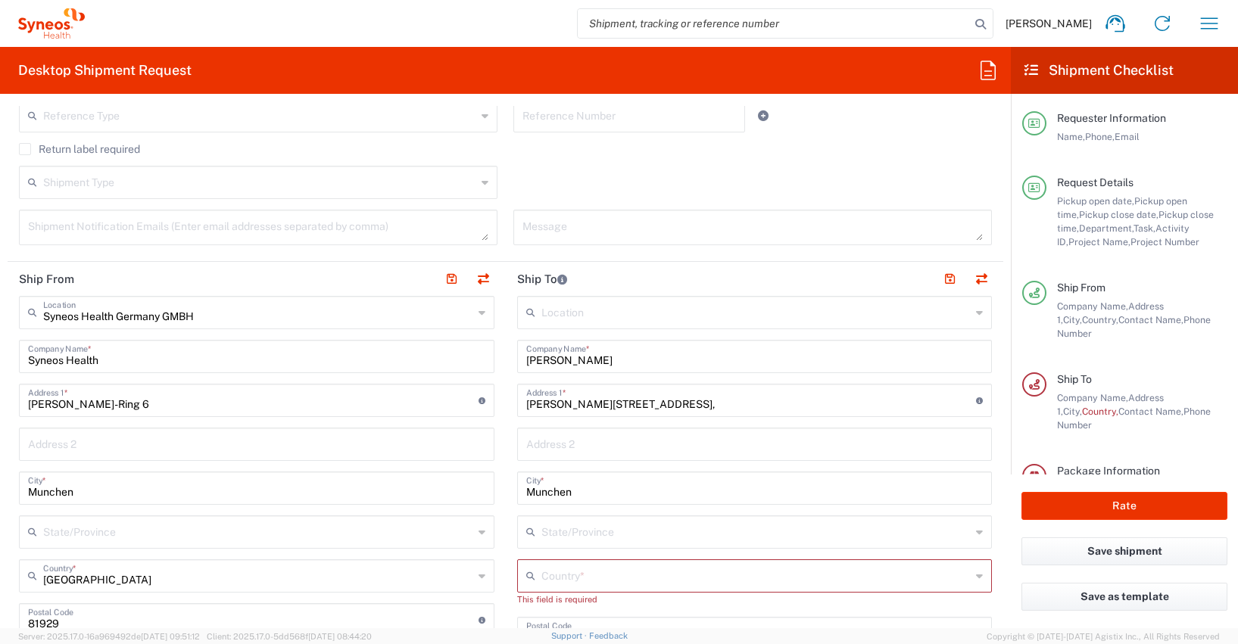
scroll to position [569, 0]
click at [621, 364] on input "[PERSON_NAME]" at bounding box center [754, 354] width 457 height 26
type input "B"
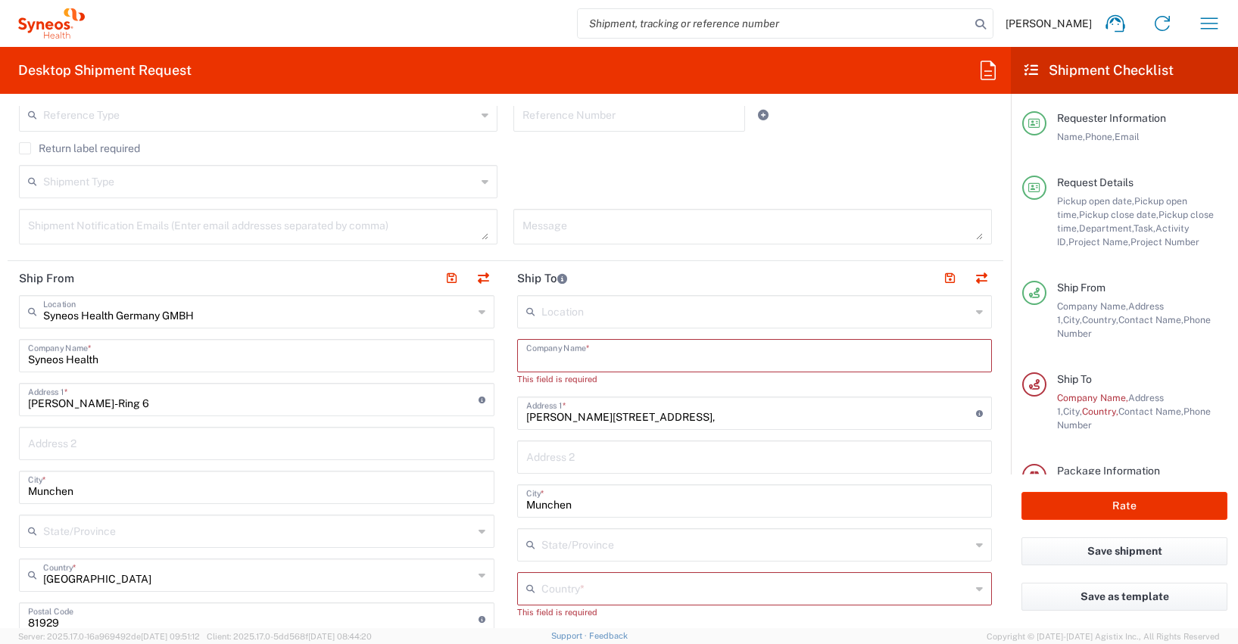
paste input "[PERSON_NAME]"
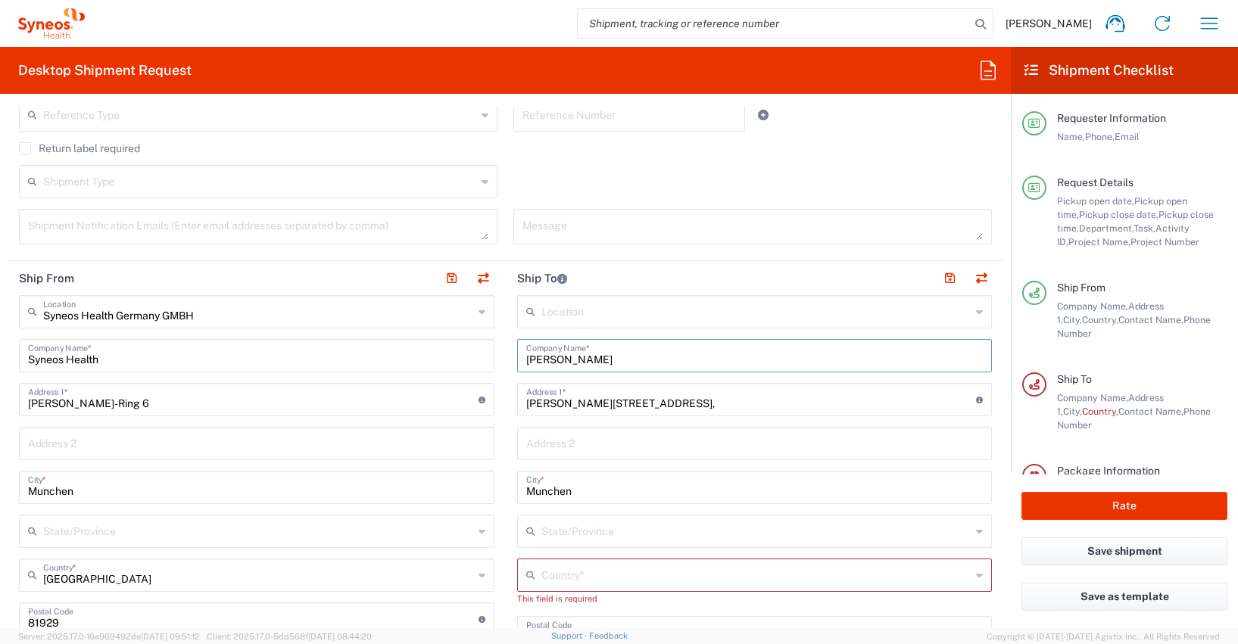
type input "[PERSON_NAME]"
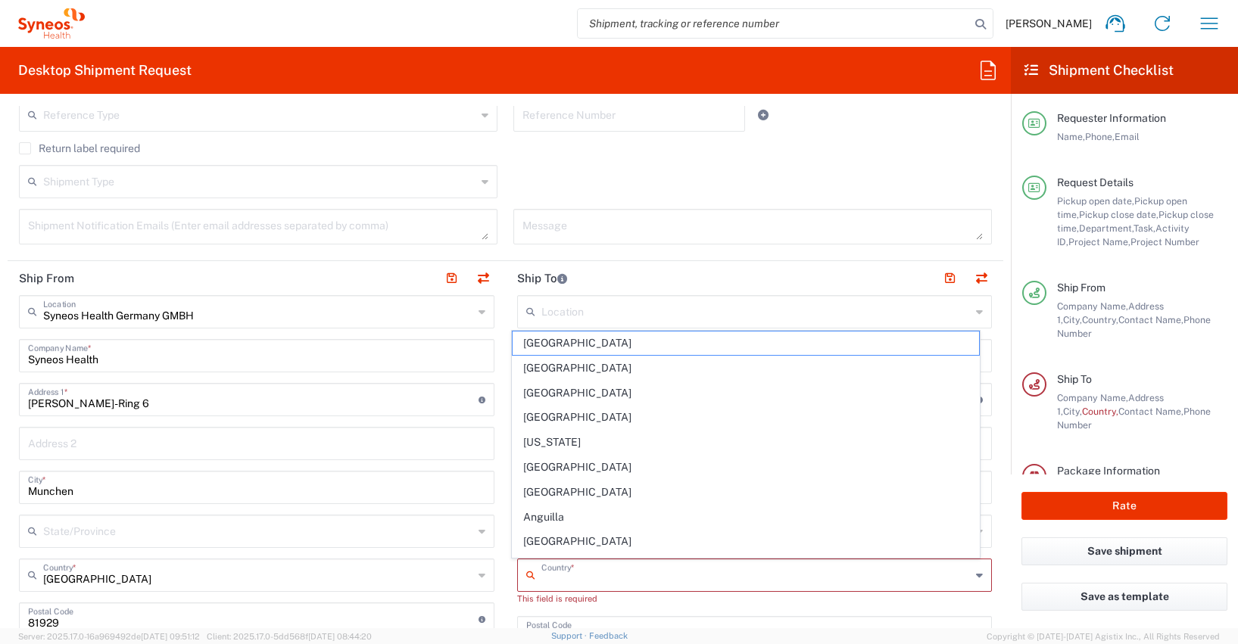
click at [556, 575] on input "text" at bounding box center [756, 574] width 430 height 26
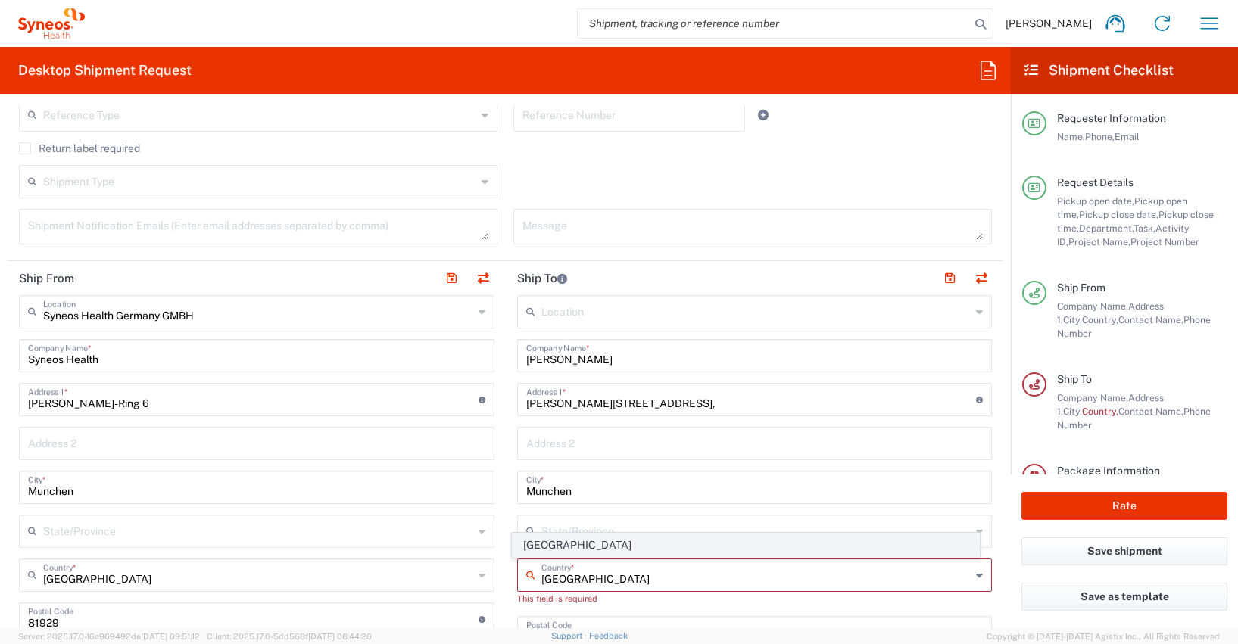
click at [542, 547] on span "[GEOGRAPHIC_DATA]" at bounding box center [745, 545] width 466 height 23
type input "[GEOGRAPHIC_DATA]"
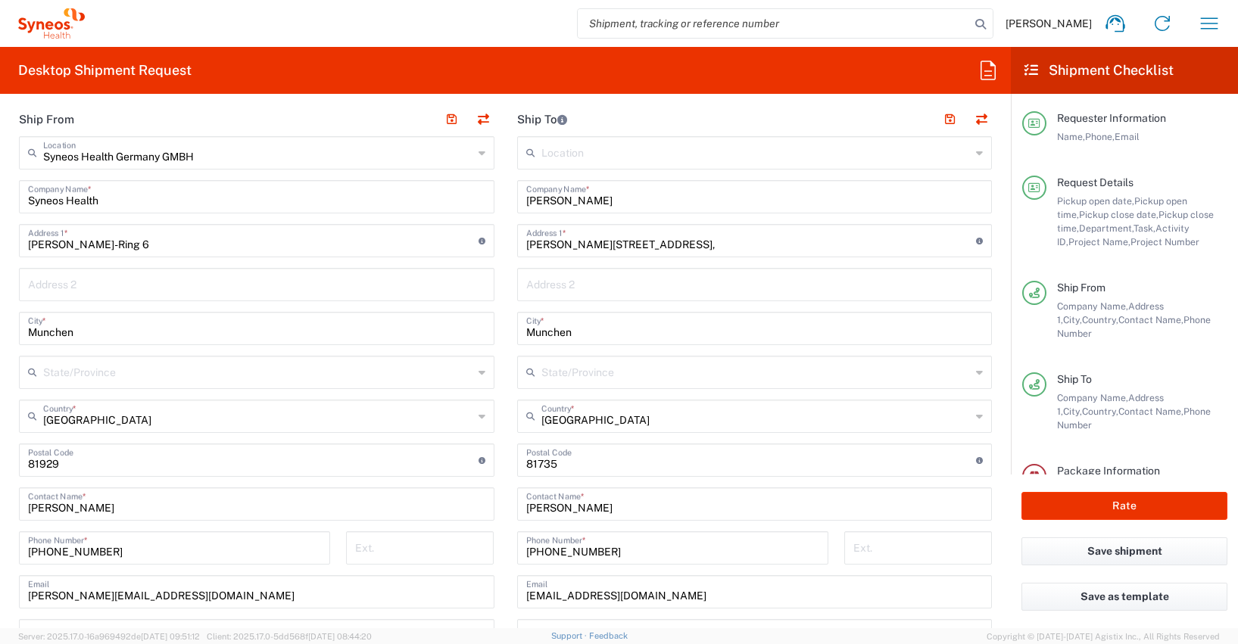
scroll to position [737, 0]
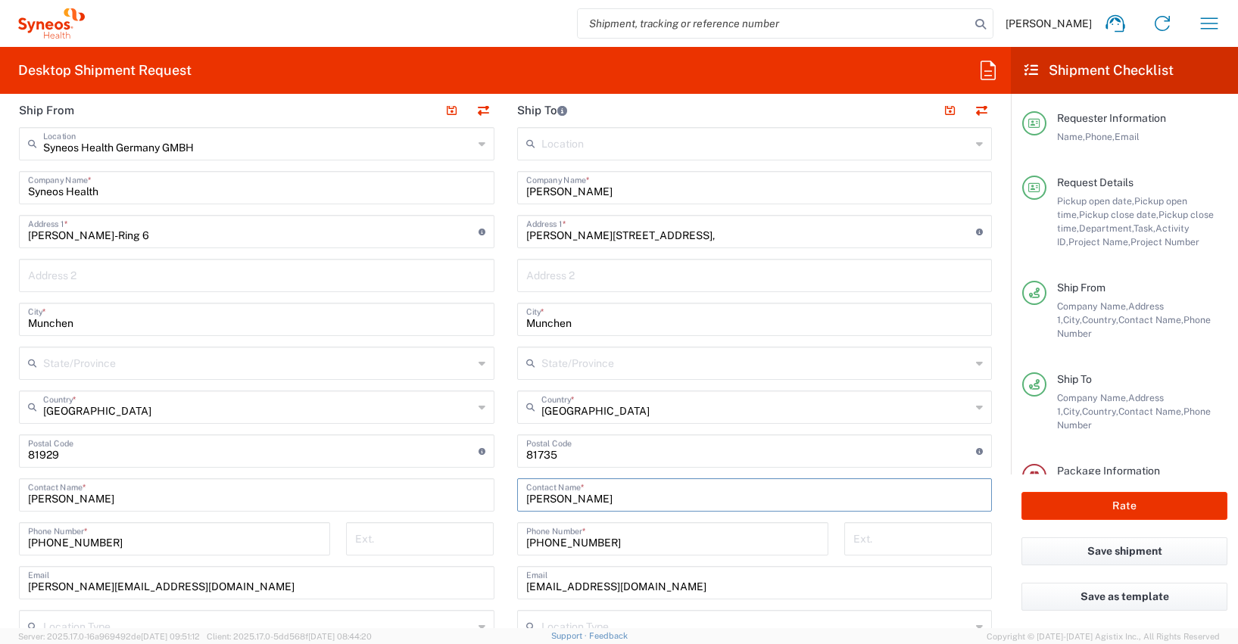
drag, startPoint x: 635, startPoint y: 499, endPoint x: 558, endPoint y: 510, distance: 78.0
click at [517, 490] on div "[PERSON_NAME] Contact Name *" at bounding box center [754, 494] width 475 height 33
paste input "[PERSON_NAME]"
type input "[PERSON_NAME]"
drag, startPoint x: 554, startPoint y: 453, endPoint x: 488, endPoint y: 450, distance: 66.0
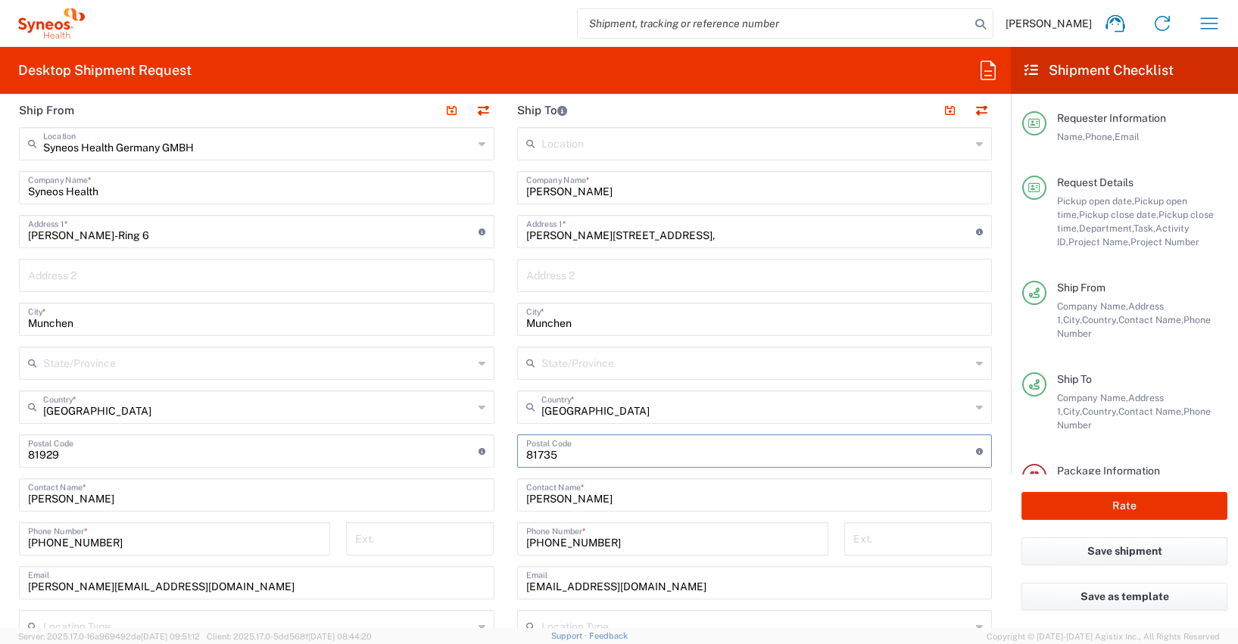
click at [488, 450] on div "Ship From Syneos Health [GEOGRAPHIC_DATA] GMBH Location Syneos Health [GEOGRAPH…" at bounding box center [505, 453] width 995 height 720
type input "52068"
click at [625, 233] on input "[PERSON_NAME][STREET_ADDRESS]," at bounding box center [751, 230] width 450 height 26
drag, startPoint x: 625, startPoint y: 233, endPoint x: 512, endPoint y: 226, distance: 112.3
click at [517, 226] on div "Kurt-[STREET_ADDRESS], Address 1 * For cross streets use street names with '&' …" at bounding box center [754, 231] width 475 height 33
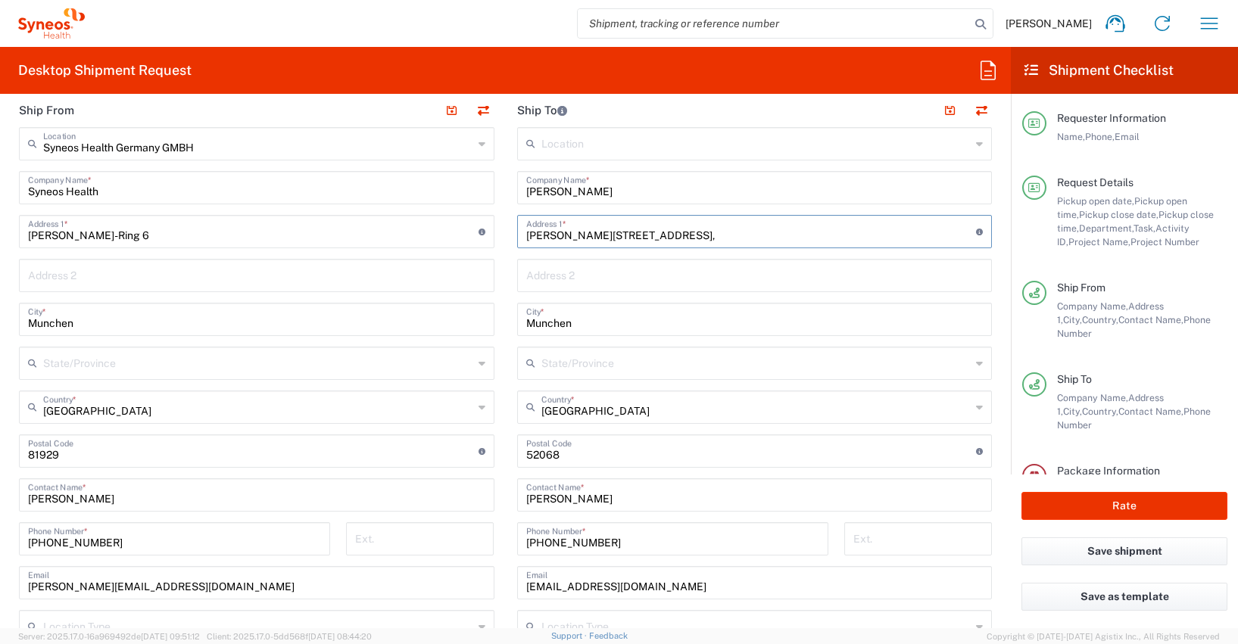
paste input "Joseph-[STREET_ADDRESS]"
type input "Joseph-[STREET_ADDRESS]"
click at [541, 327] on input "Munchen" at bounding box center [754, 318] width 457 height 26
click at [541, 326] on input "Munchen" at bounding box center [754, 318] width 457 height 26
paste input "Aa"
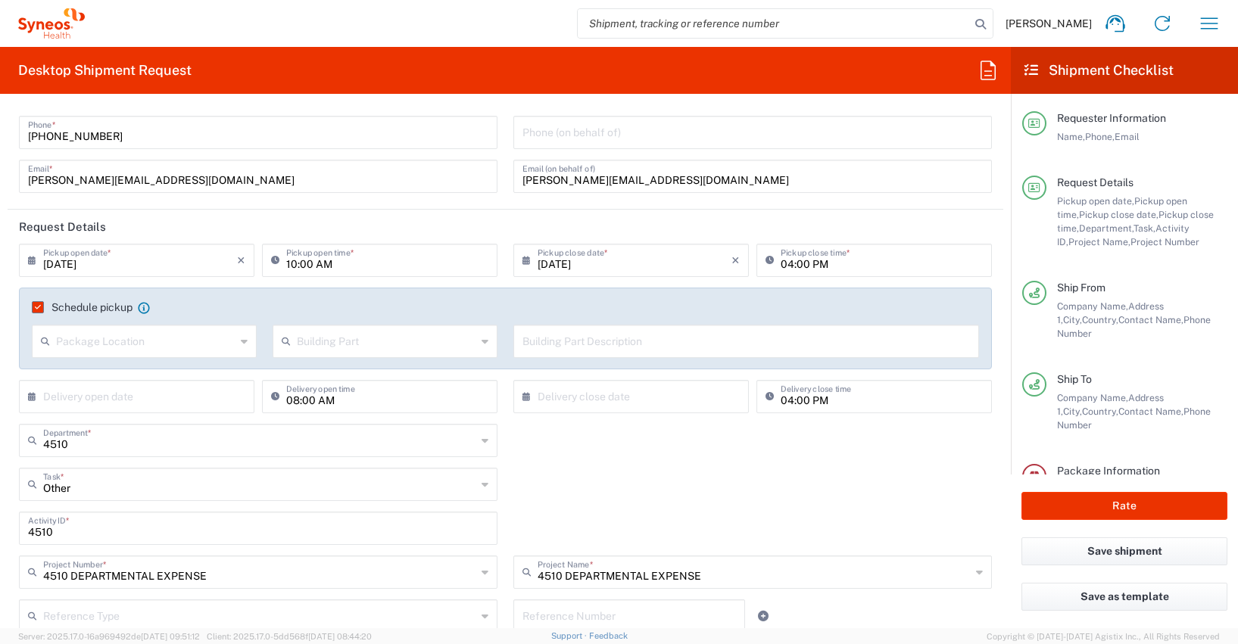
scroll to position [132, 0]
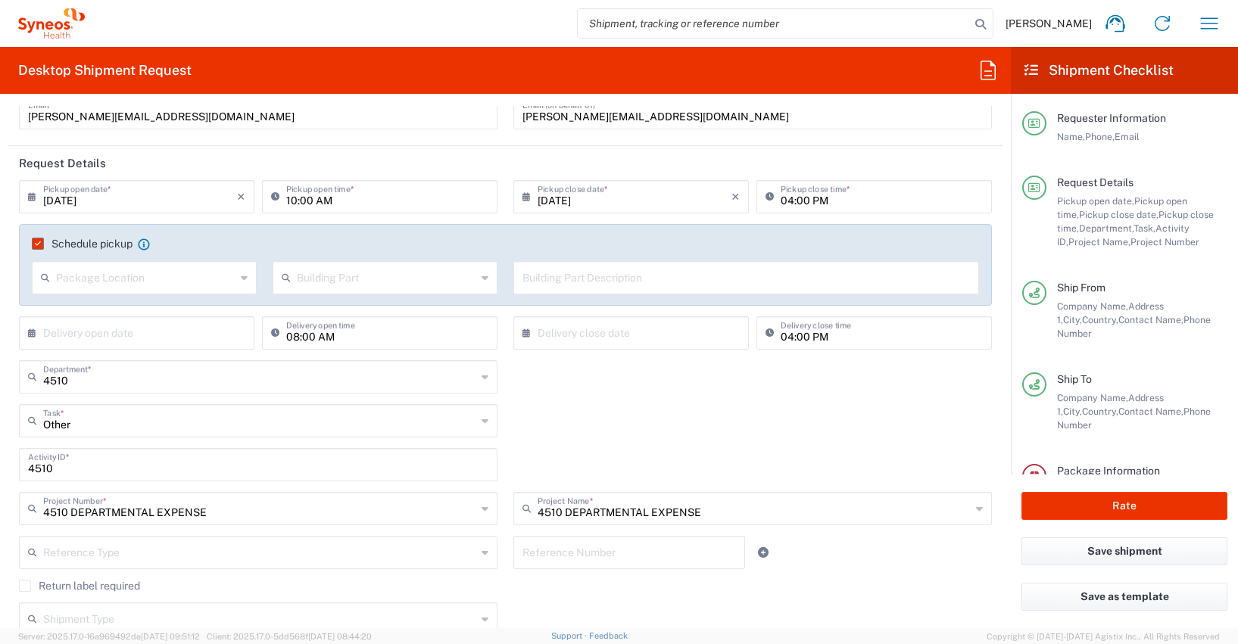
type input "[GEOGRAPHIC_DATA]"
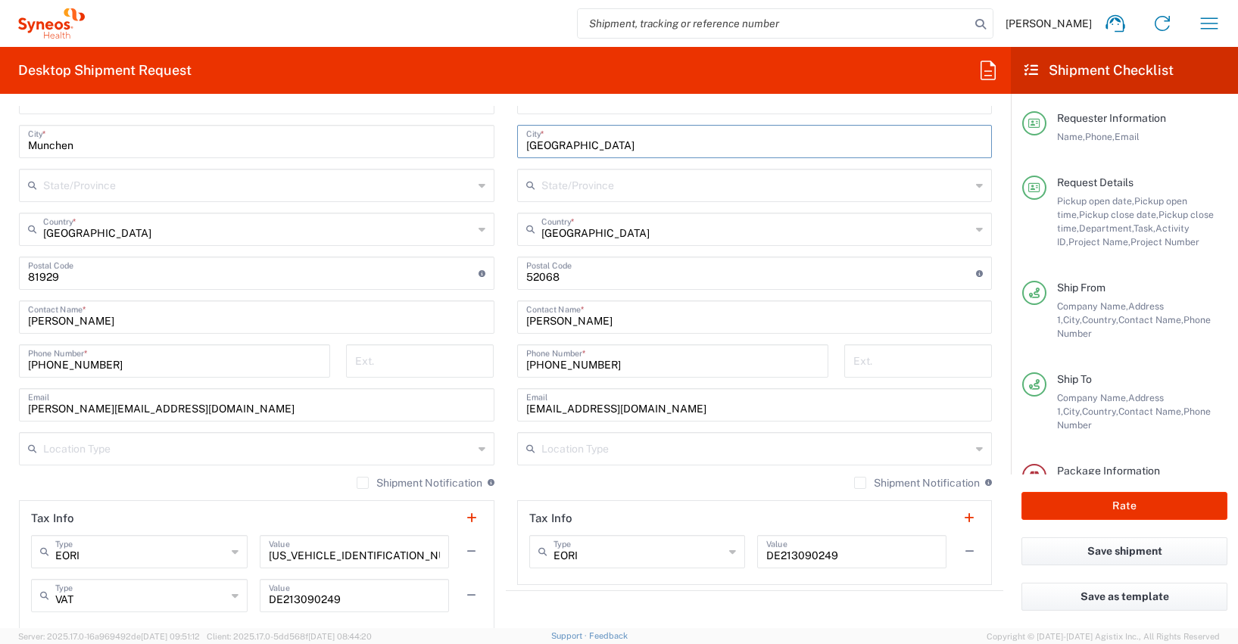
scroll to position [942, 0]
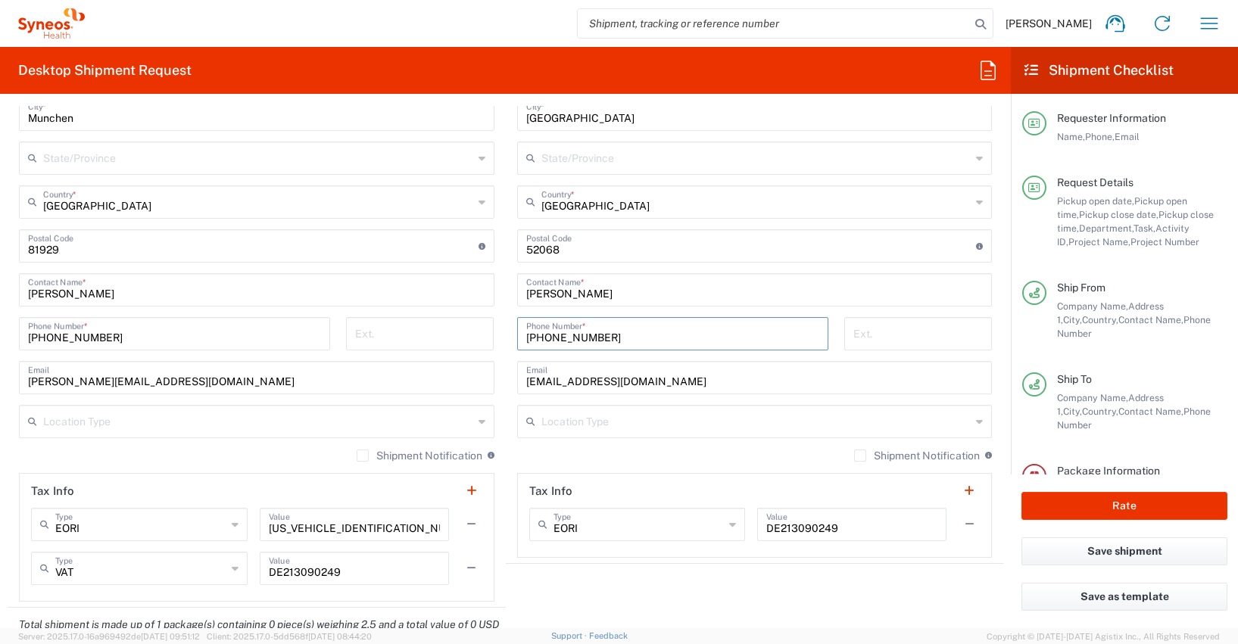
drag, startPoint x: 608, startPoint y: 338, endPoint x: 487, endPoint y: 338, distance: 121.1
click at [487, 338] on div "Ship From Syneos Health [GEOGRAPHIC_DATA] GMBH Location Syneos Health [GEOGRAPH…" at bounding box center [505, 248] width 995 height 720
paste input "[PHONE_NUMBER]"
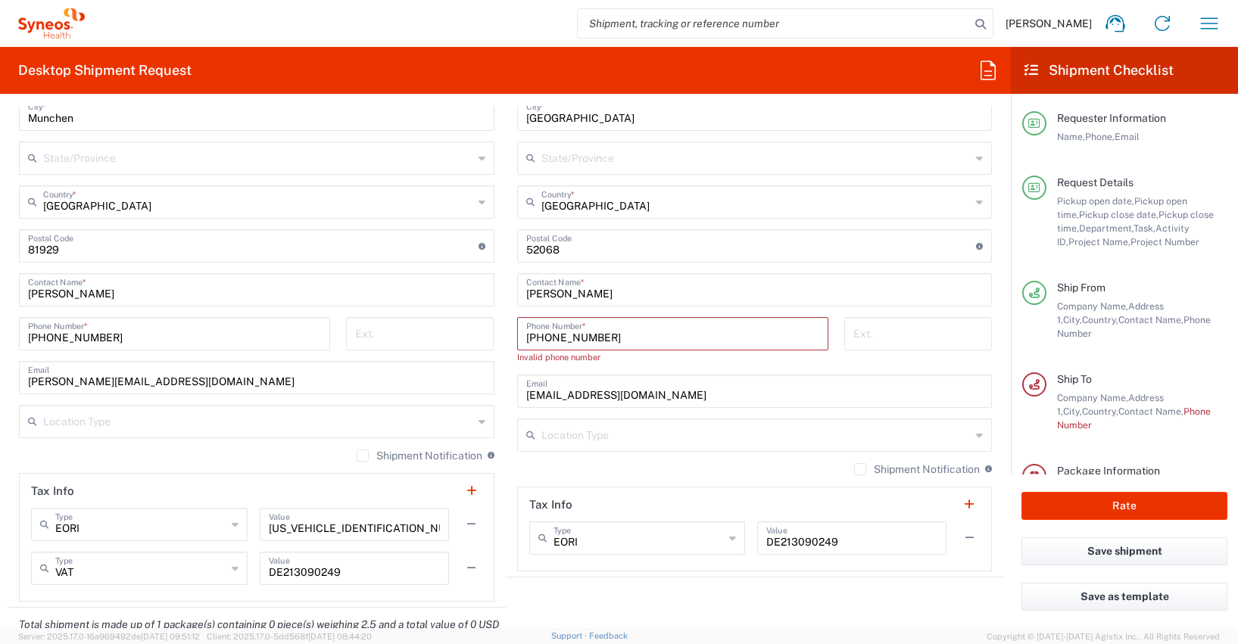
click at [526, 338] on input "[PHONE_NUMBER]" at bounding box center [672, 332] width 293 height 26
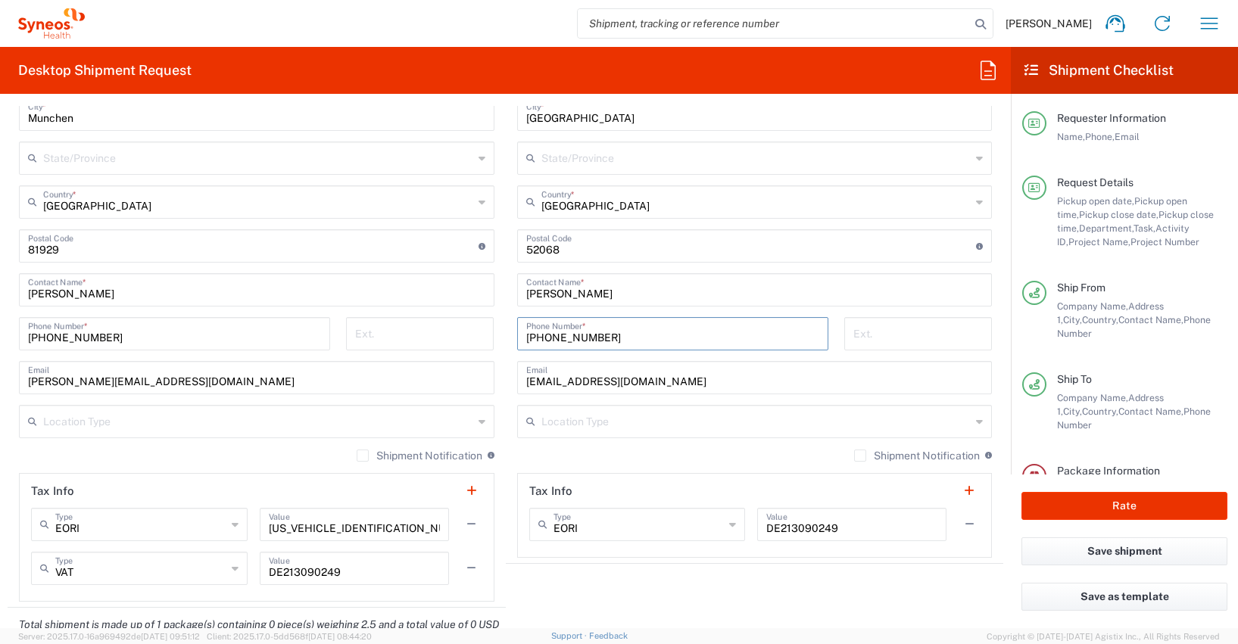
type input "[PHONE_NUMBER]"
drag, startPoint x: 721, startPoint y: 380, endPoint x: 497, endPoint y: 376, distance: 224.1
click at [497, 376] on div "Ship From Syneos Health [GEOGRAPHIC_DATA] GMBH Location Syneos Health [GEOGRAPH…" at bounding box center [505, 248] width 995 height 720
paste input "deepak.indapure"
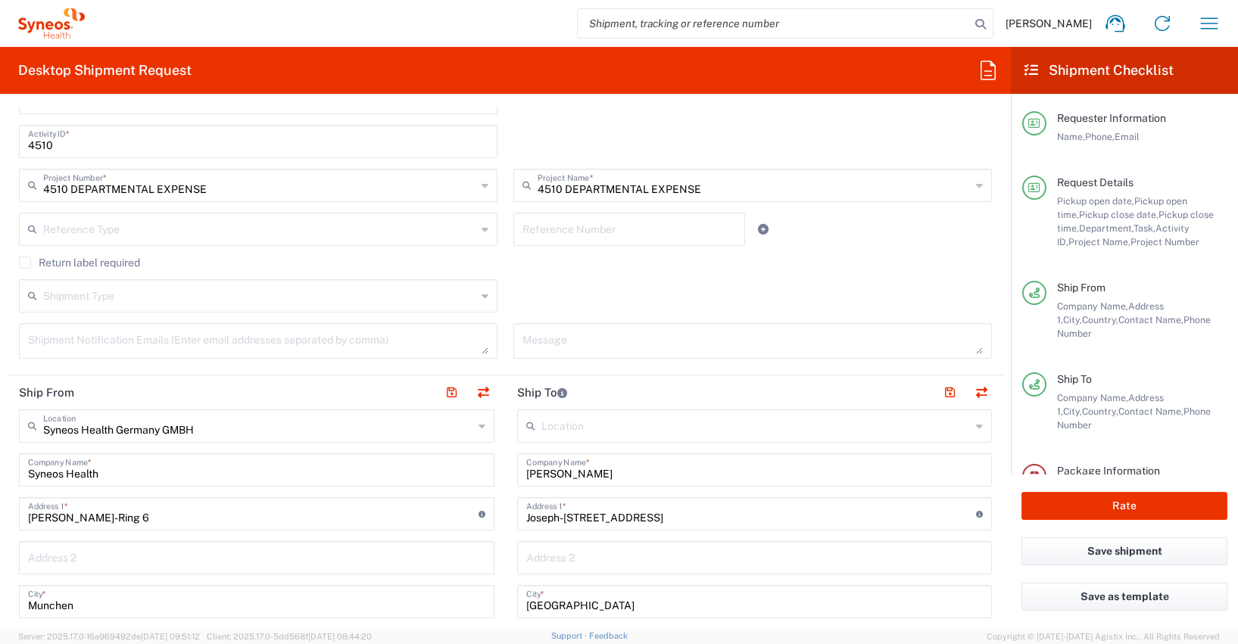
scroll to position [343, 0]
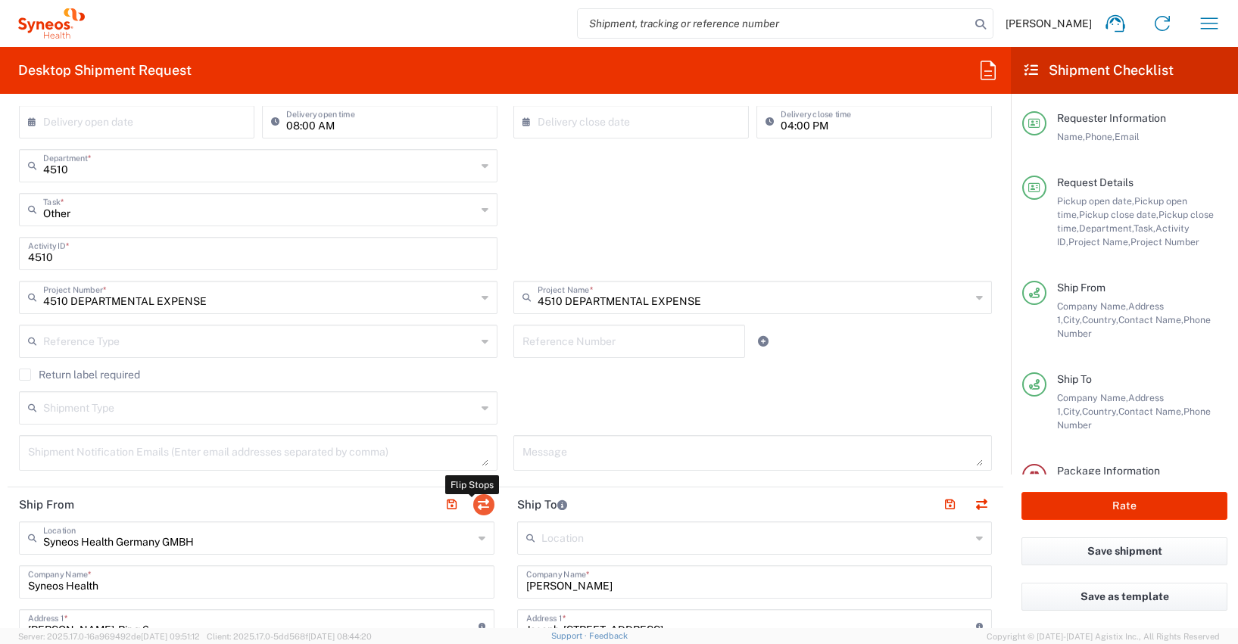
type input "[EMAIL_ADDRESS][DOMAIN_NAME]"
click at [476, 504] on button "button" at bounding box center [483, 504] width 21 height 21
type input "[PERSON_NAME]"
type input "Joseph-[STREET_ADDRESS]"
type input "[GEOGRAPHIC_DATA]"
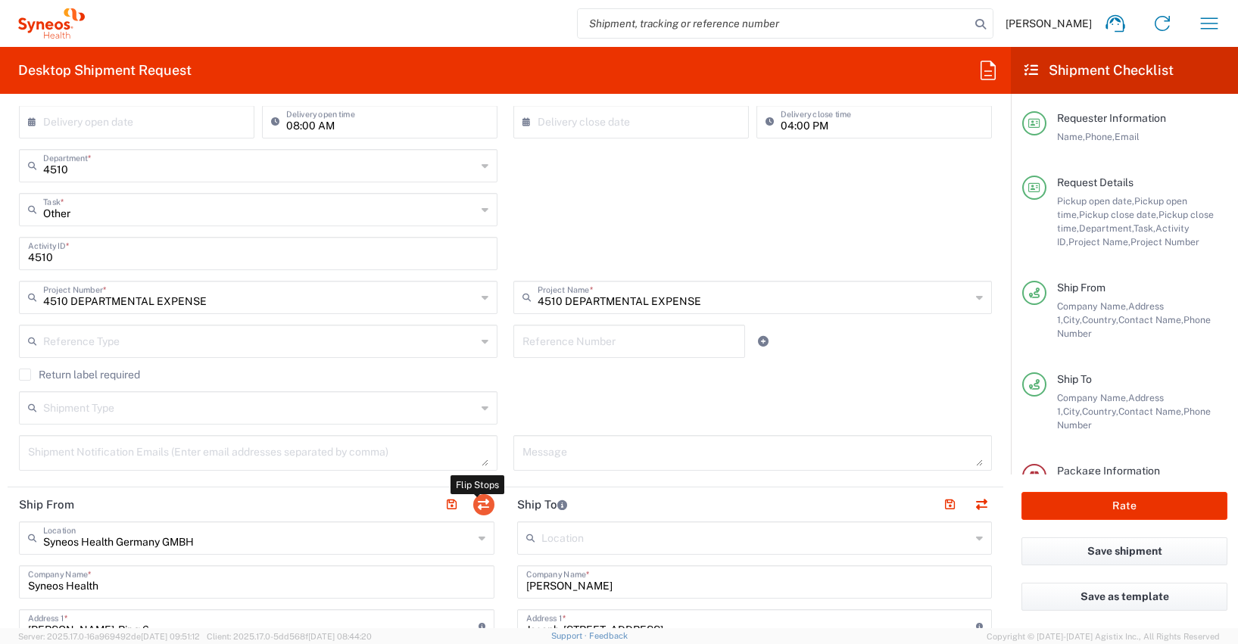
type input "52068"
type input "[PERSON_NAME]"
type input "[PHONE_NUMBER]"
type input "[EMAIL_ADDRESS][DOMAIN_NAME]"
type input "DE213090249"
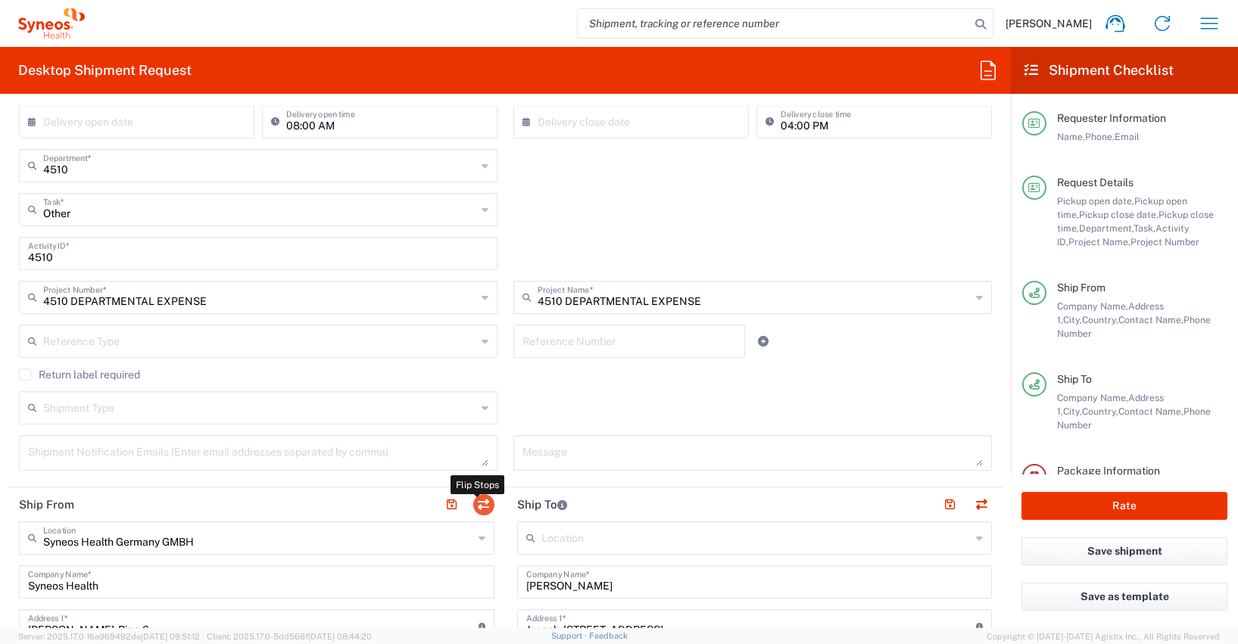
type input "Syneos Health Germany GMBH"
type input "Syneos Health"
type input "[PERSON_NAME]-Ring 6"
type input "Munchen"
type input "[GEOGRAPHIC_DATA]"
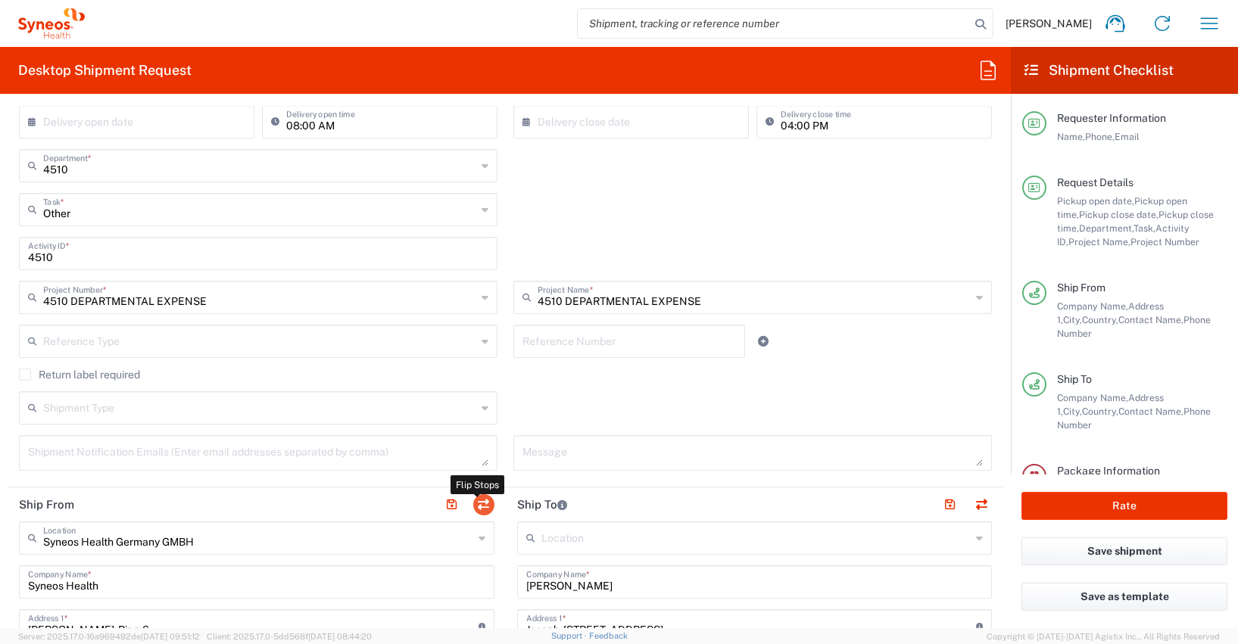
type input "81929"
type input "[PERSON_NAME]"
type input "[PHONE_NUMBER]"
type input "[PERSON_NAME][EMAIL_ADDRESS][DOMAIN_NAME]"
type input "[US_VEHICLE_IDENTIFICATION_NUMBER]"
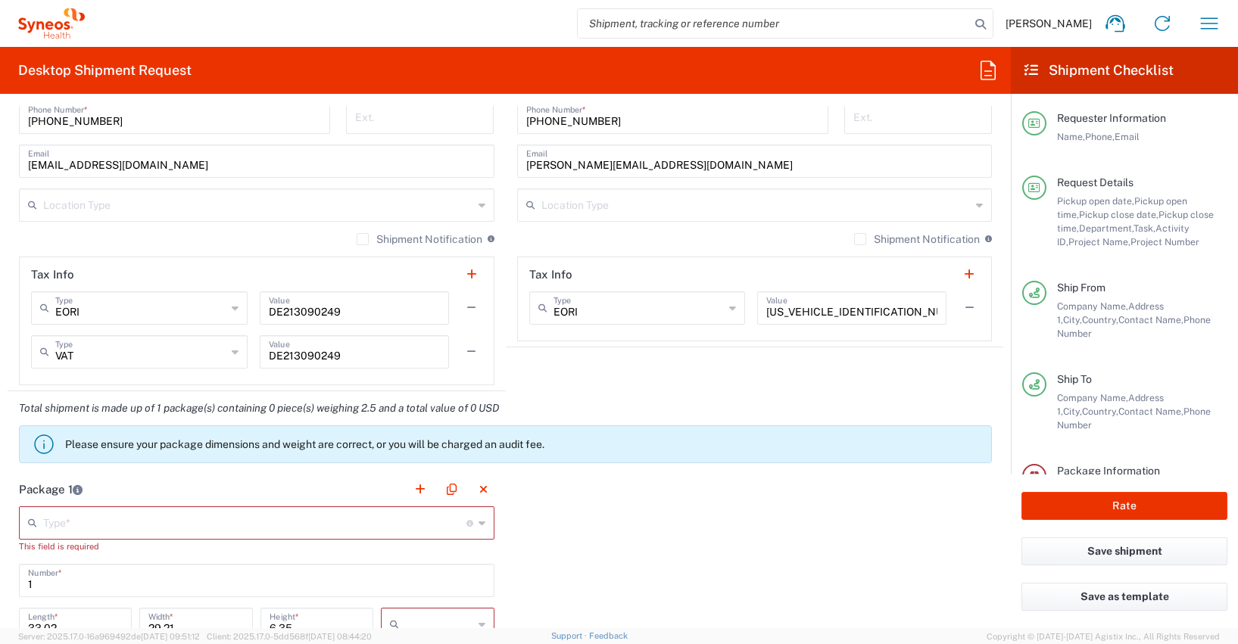
scroll to position [1278, 0]
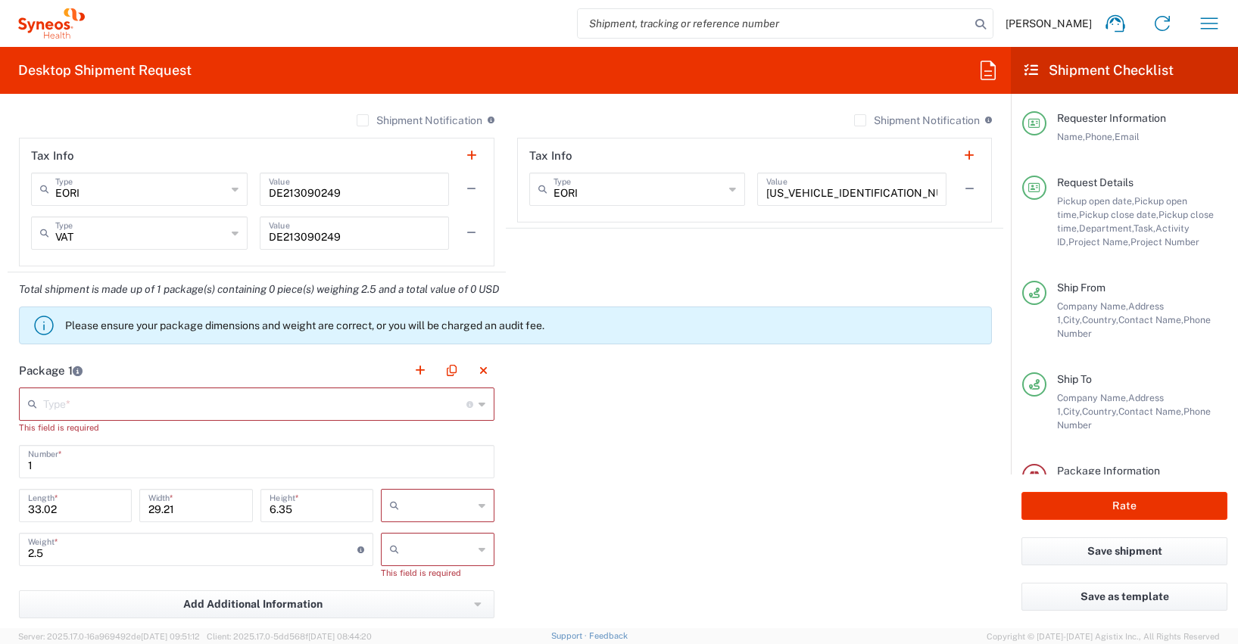
click at [53, 409] on input "text" at bounding box center [254, 403] width 423 height 26
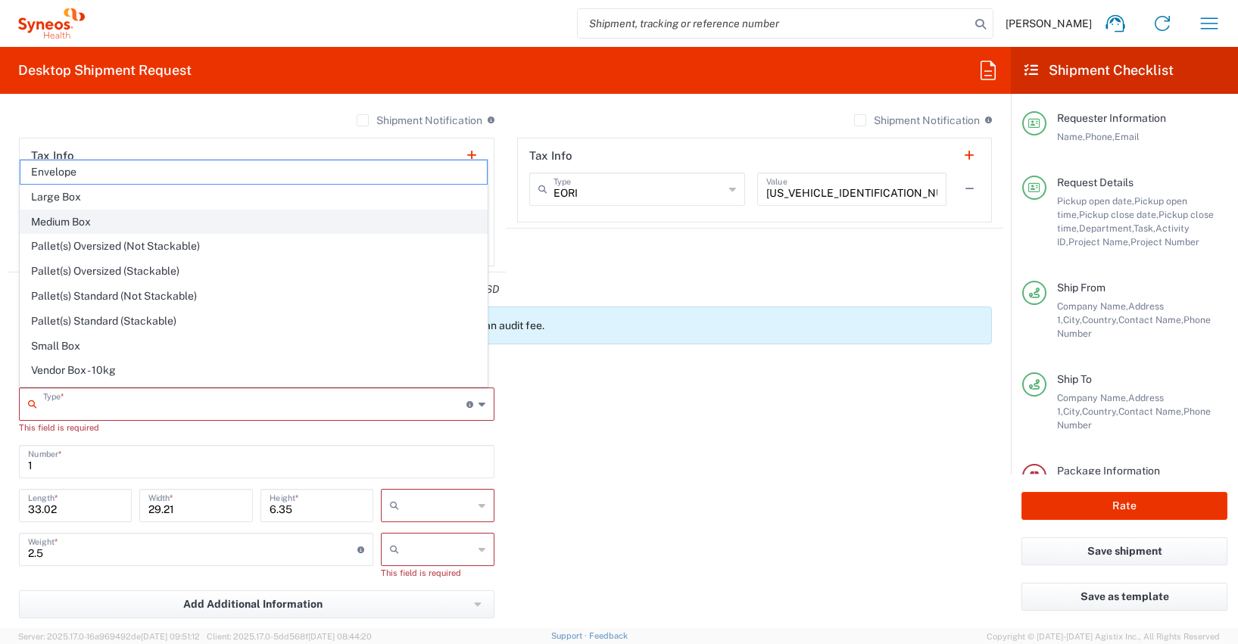
click at [51, 222] on span "Medium Box" at bounding box center [253, 221] width 466 height 23
type input "Medium Box"
type input "13"
type input "11.5"
type input "2.5"
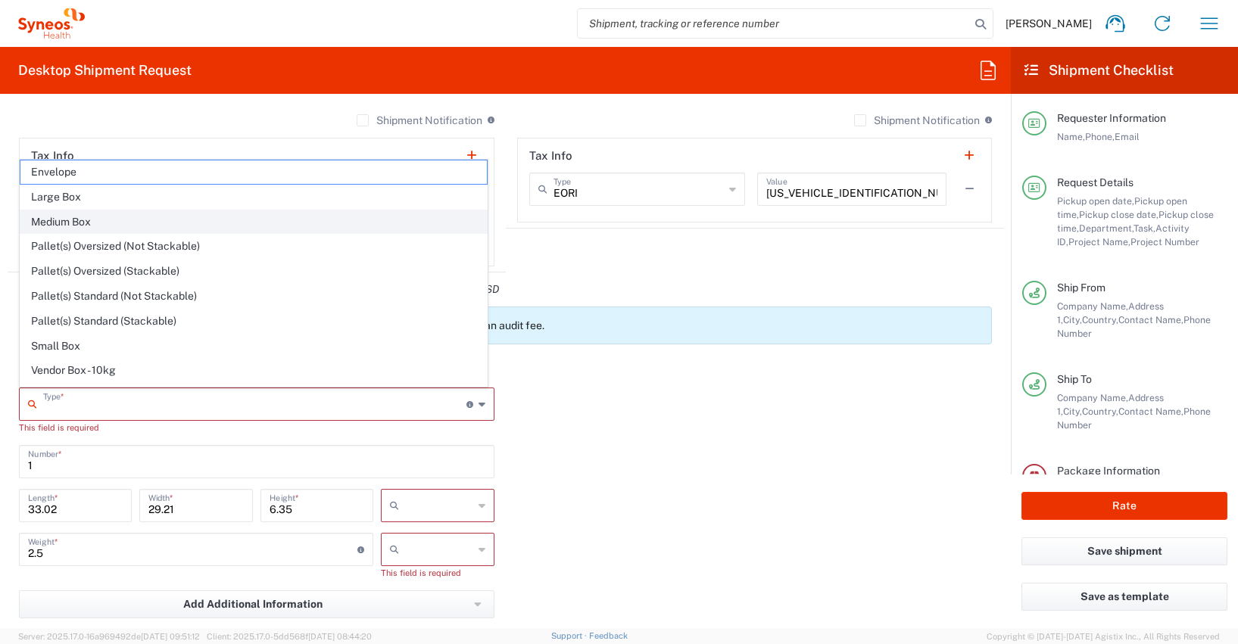
type input "in"
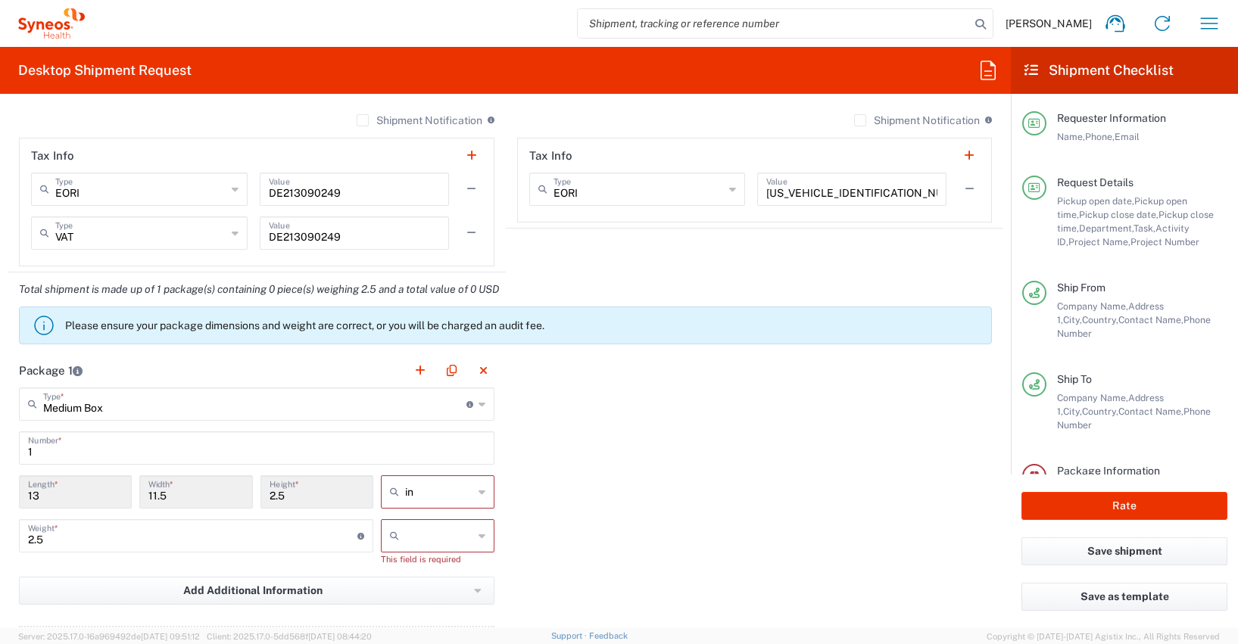
click at [478, 492] on icon at bounding box center [481, 492] width 7 height 24
click at [393, 549] on span "cm" at bounding box center [433, 549] width 109 height 23
type input "33.02"
type input "29.21"
type input "6.35"
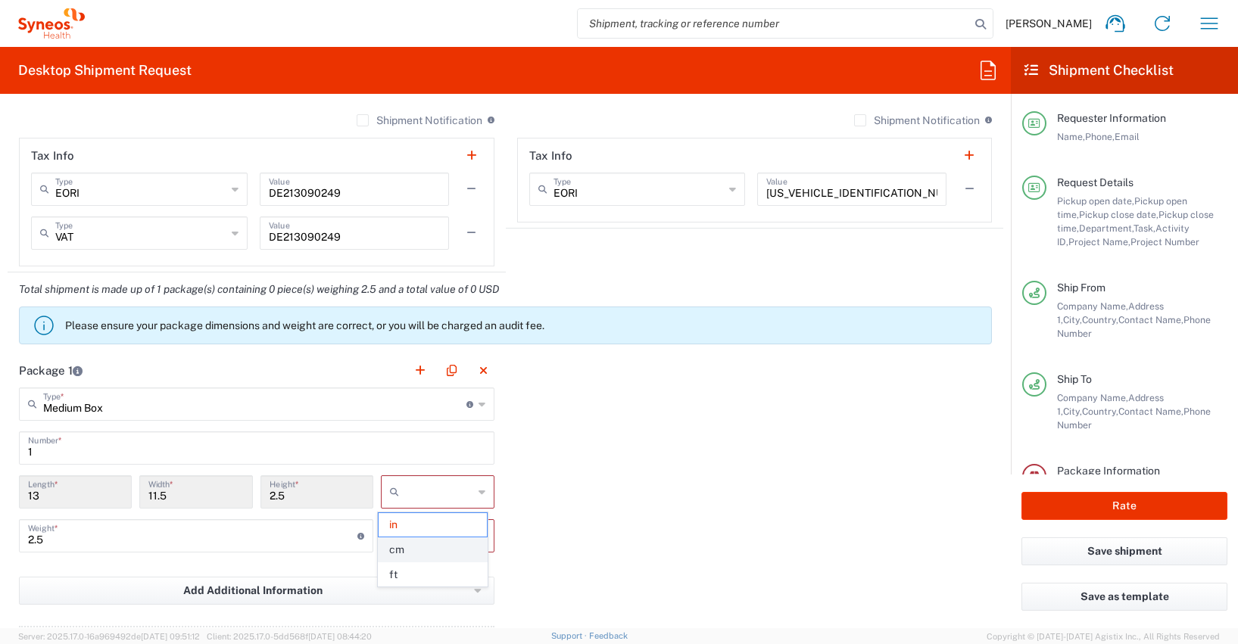
type input "cm"
click at [46, 540] on input "2.5" at bounding box center [192, 535] width 329 height 26
type input "2"
click at [478, 537] on icon at bounding box center [481, 536] width 7 height 24
click at [407, 572] on span "kgs" at bounding box center [433, 568] width 109 height 23
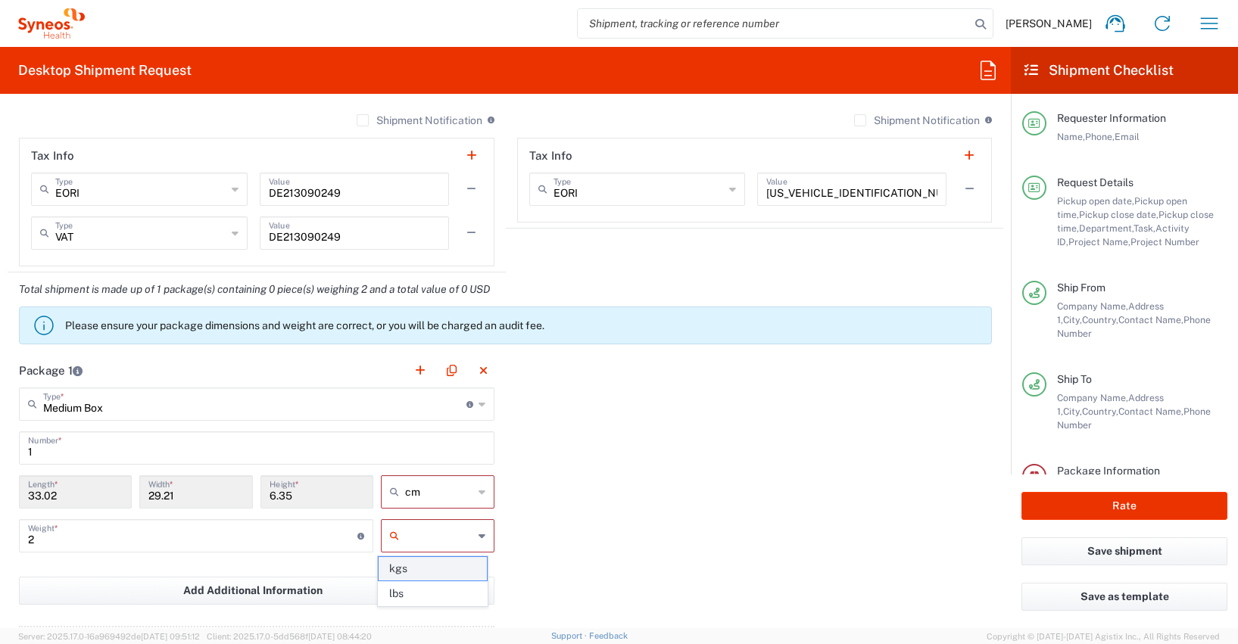
type input "kgs"
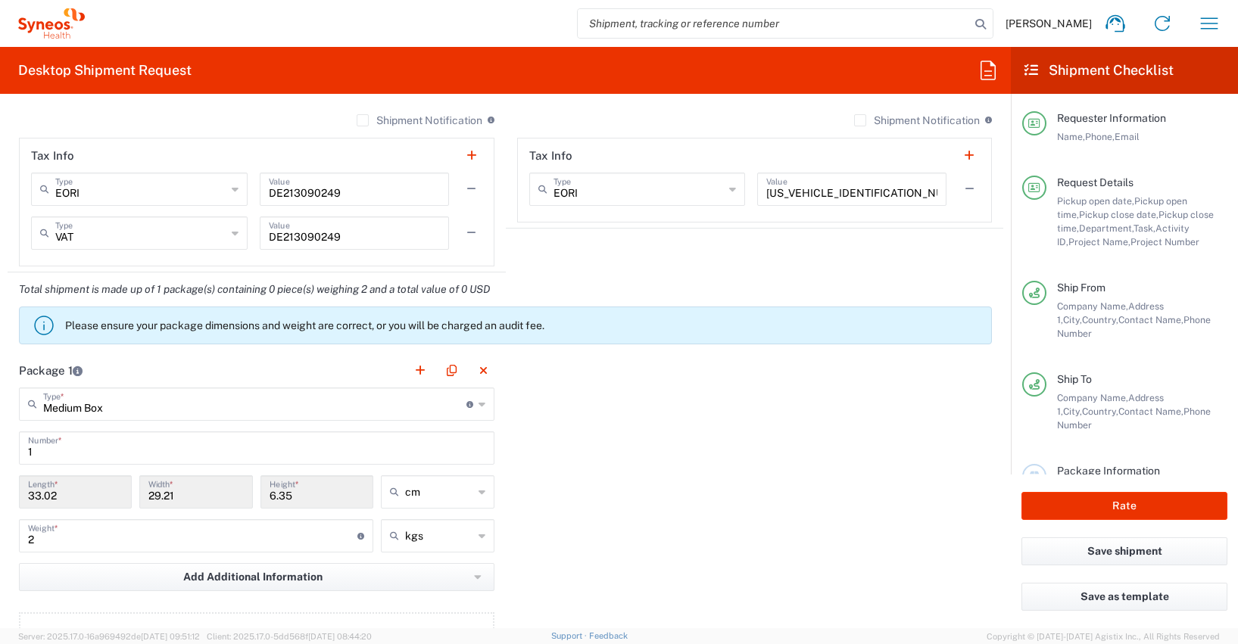
click at [628, 516] on div "Package 1 Medium Box Type * Material used to package goods Envelope Large Box M…" at bounding box center [505, 520] width 995 height 332
click at [700, 497] on div "Package 1 Medium Box Type * Material used to package goods Envelope Large Box M…" at bounding box center [505, 520] width 995 height 332
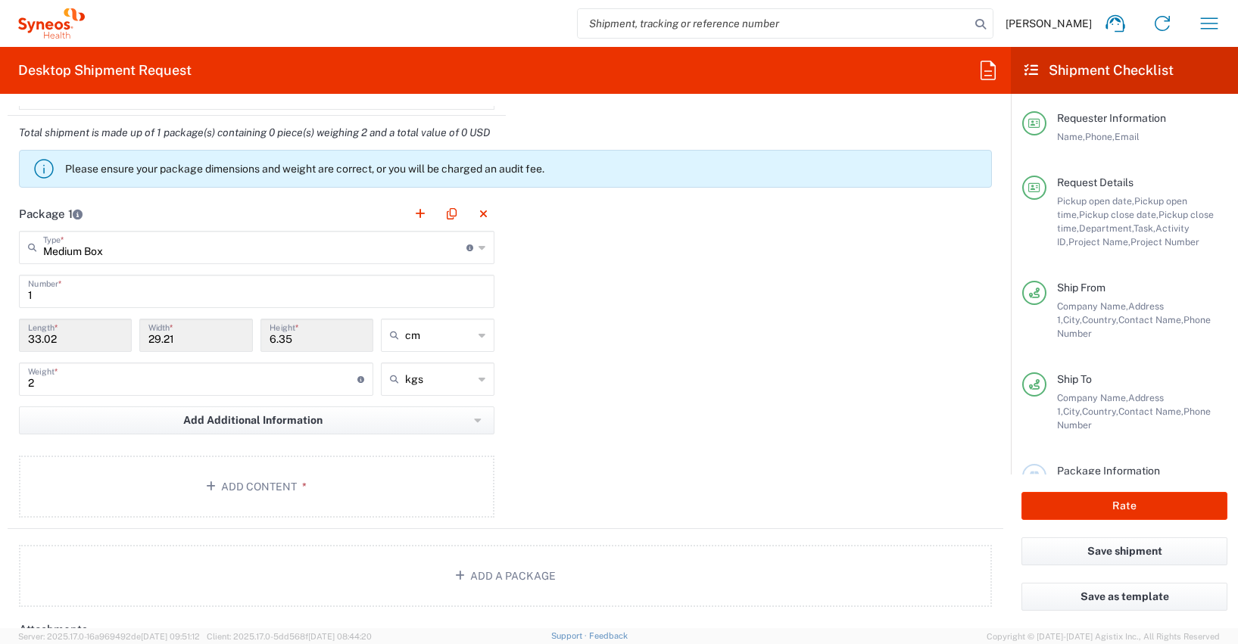
scroll to position [1500, 0]
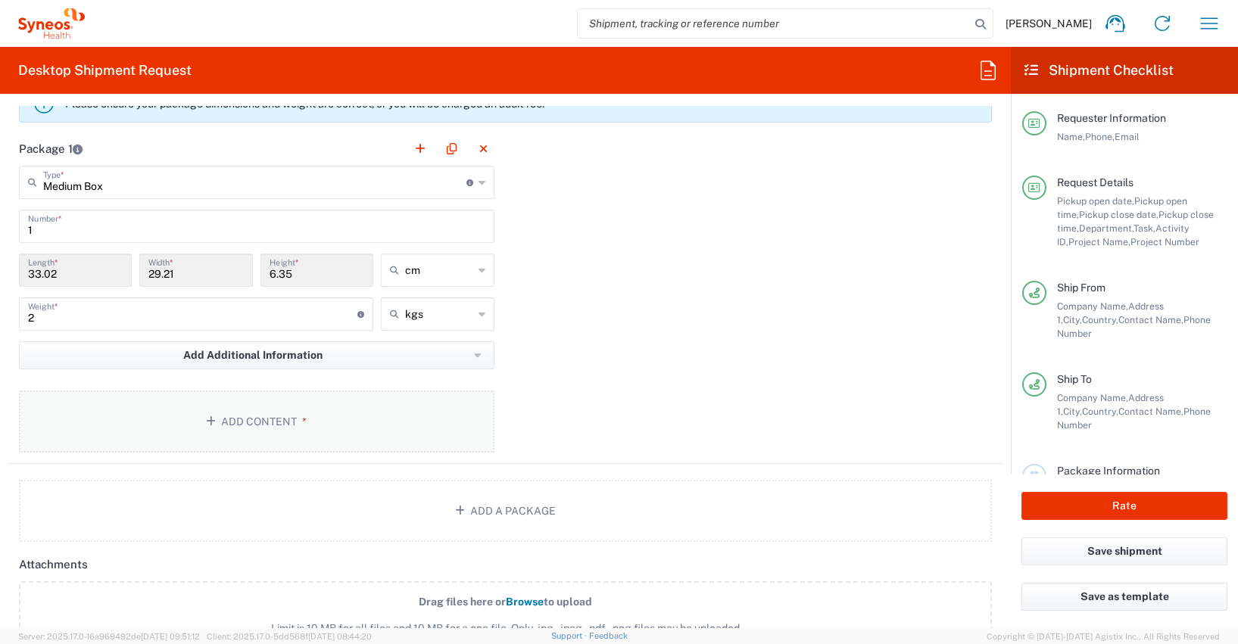
click at [273, 419] on button "Add Content *" at bounding box center [256, 422] width 475 height 62
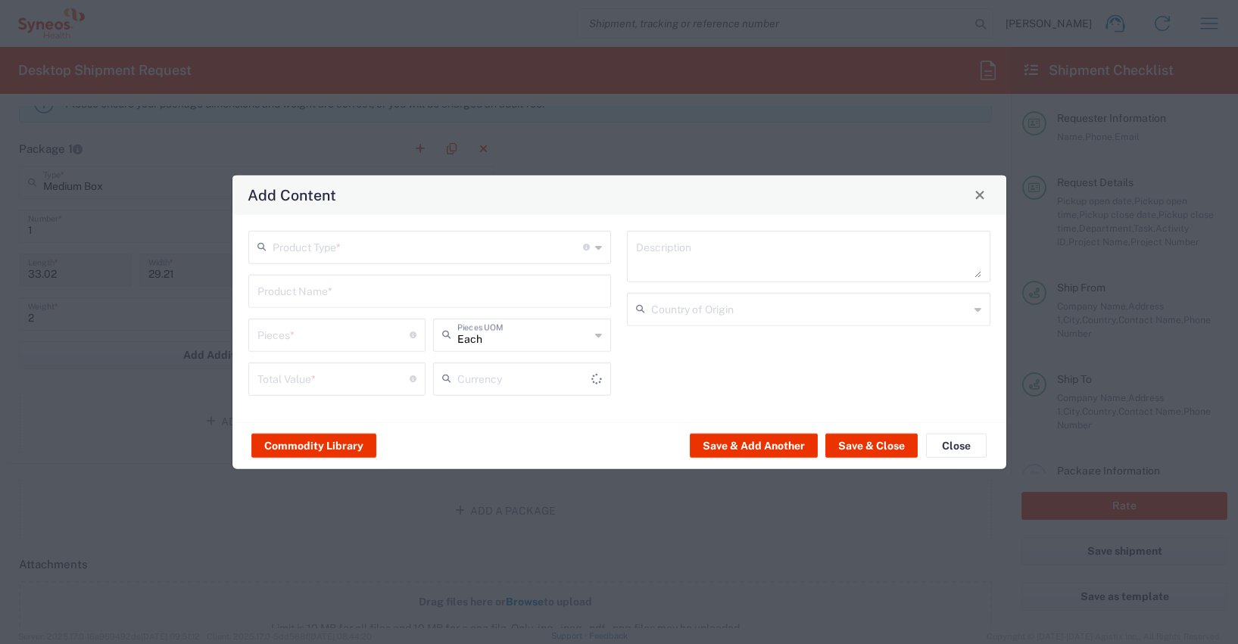
type input "US Dollar"
click at [319, 447] on button "Commodity Library" at bounding box center [313, 446] width 125 height 24
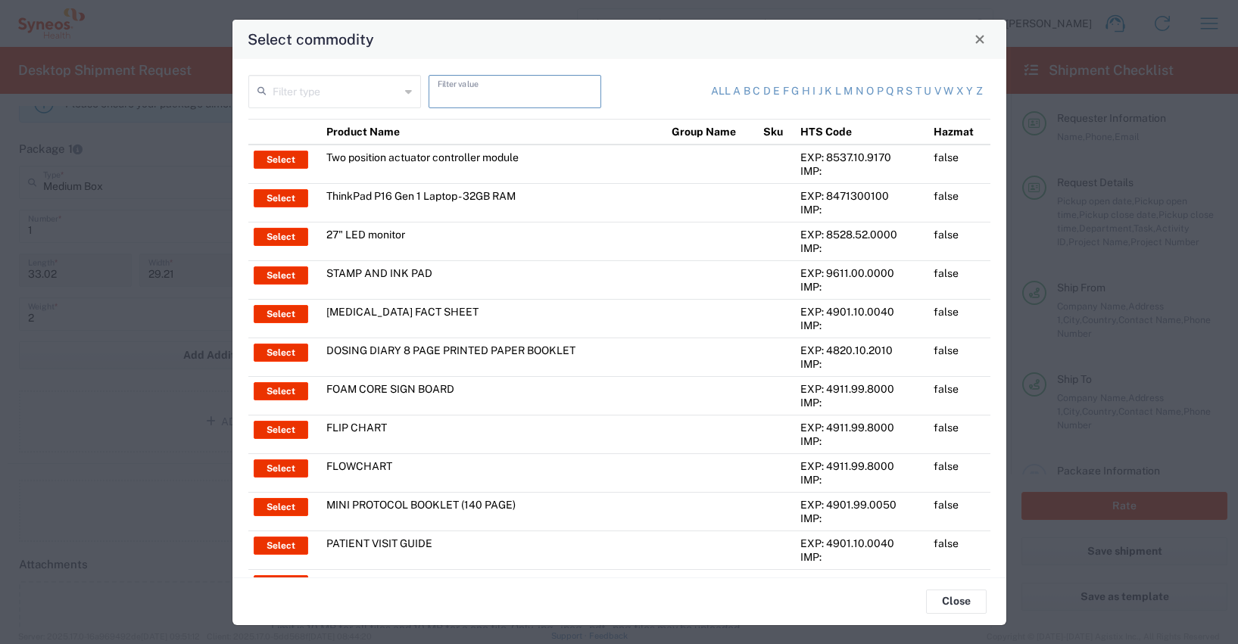
click at [444, 92] on input "text" at bounding box center [515, 90] width 154 height 26
type input "thinkpad"
click at [298, 97] on input "text" at bounding box center [336, 90] width 127 height 26
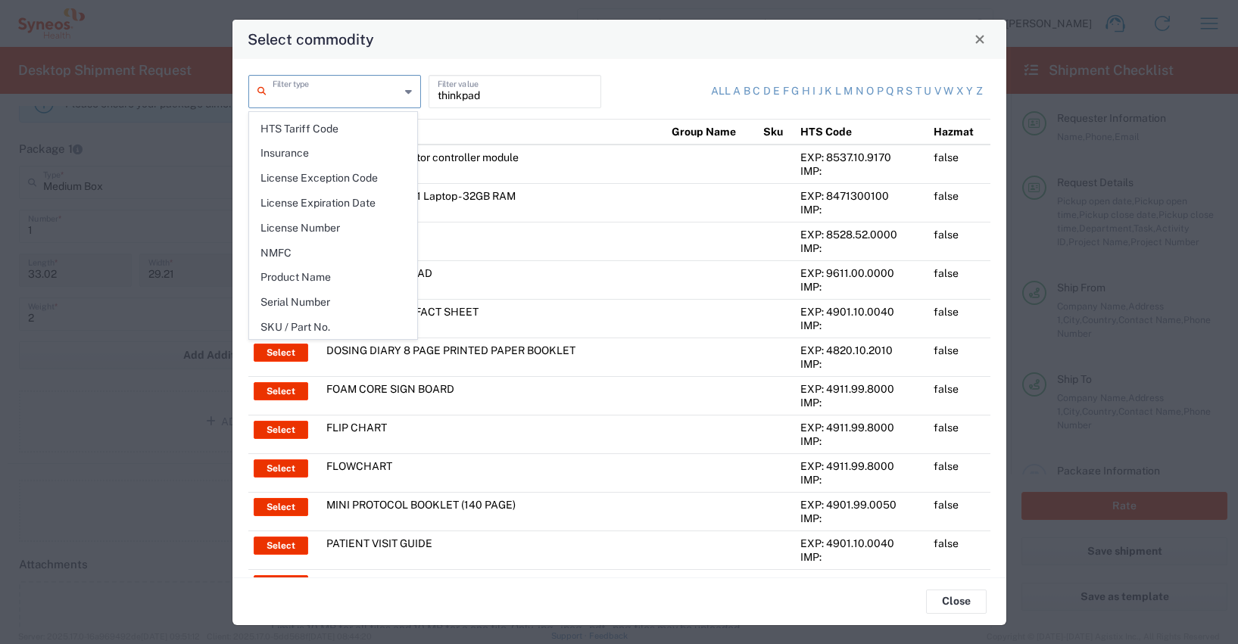
scroll to position [220, 0]
click at [301, 276] on span "Product Name" at bounding box center [333, 276] width 167 height 23
type input "Product Name"
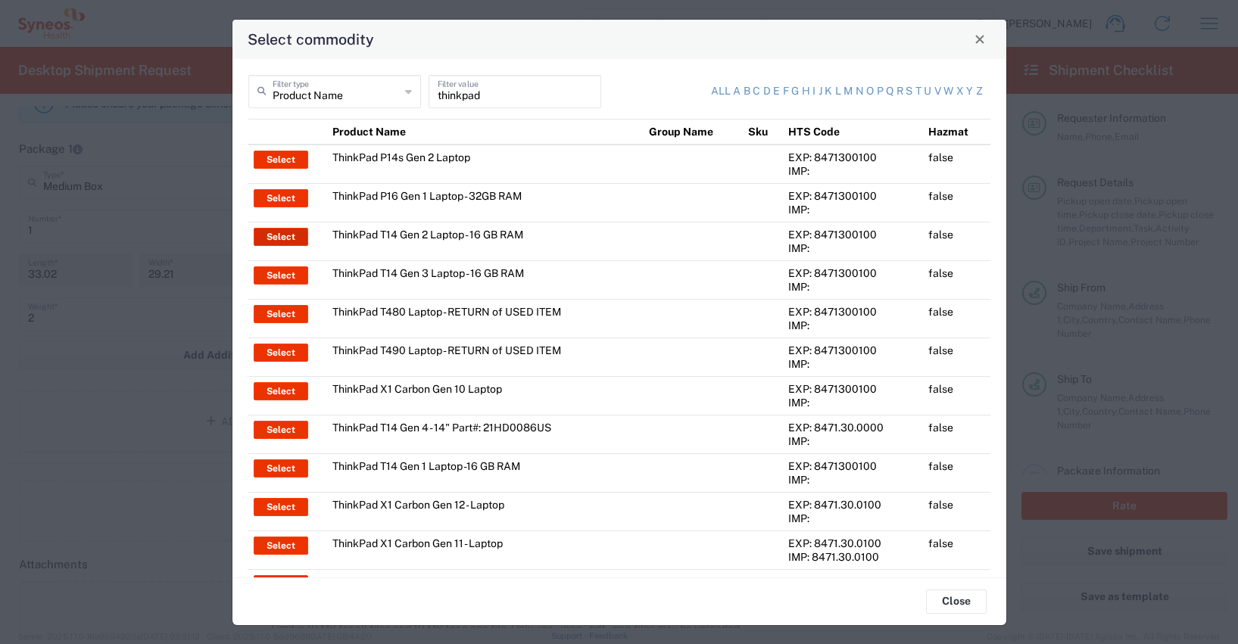
click at [279, 235] on button "Select" at bounding box center [281, 237] width 55 height 18
type input "ThinkPad T14 Gen 2 Laptop - 16 GB RAM"
type input "1"
type textarea "Intel Core i7-1156G7 vProÂ® Processor - 14"- 16 GB RAM - 512 GB SSD"
type input "[GEOGRAPHIC_DATA]"
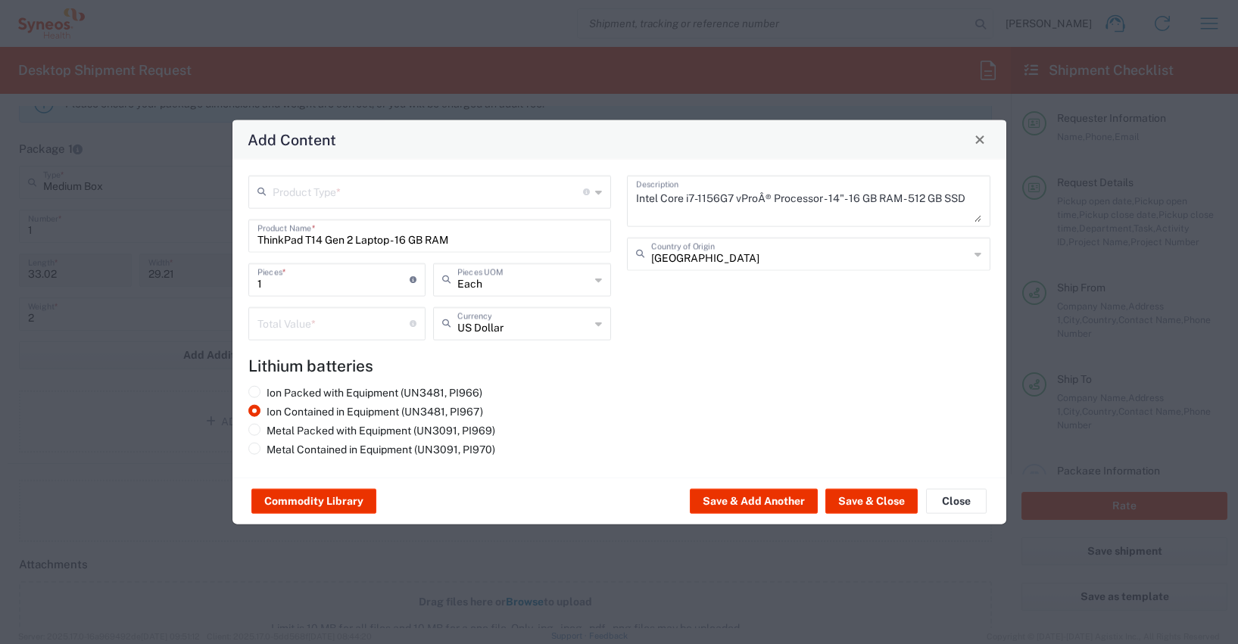
click at [313, 192] on input "text" at bounding box center [428, 190] width 311 height 26
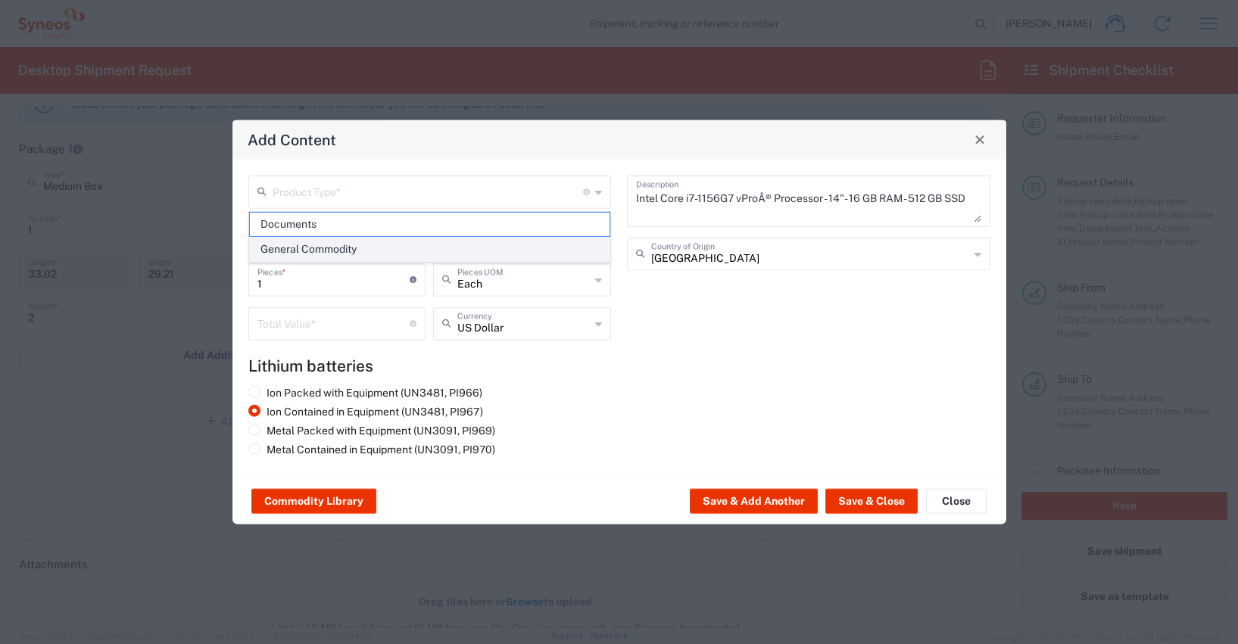
click at [301, 251] on span "General Commodity" at bounding box center [430, 249] width 360 height 23
type input "General Commodity"
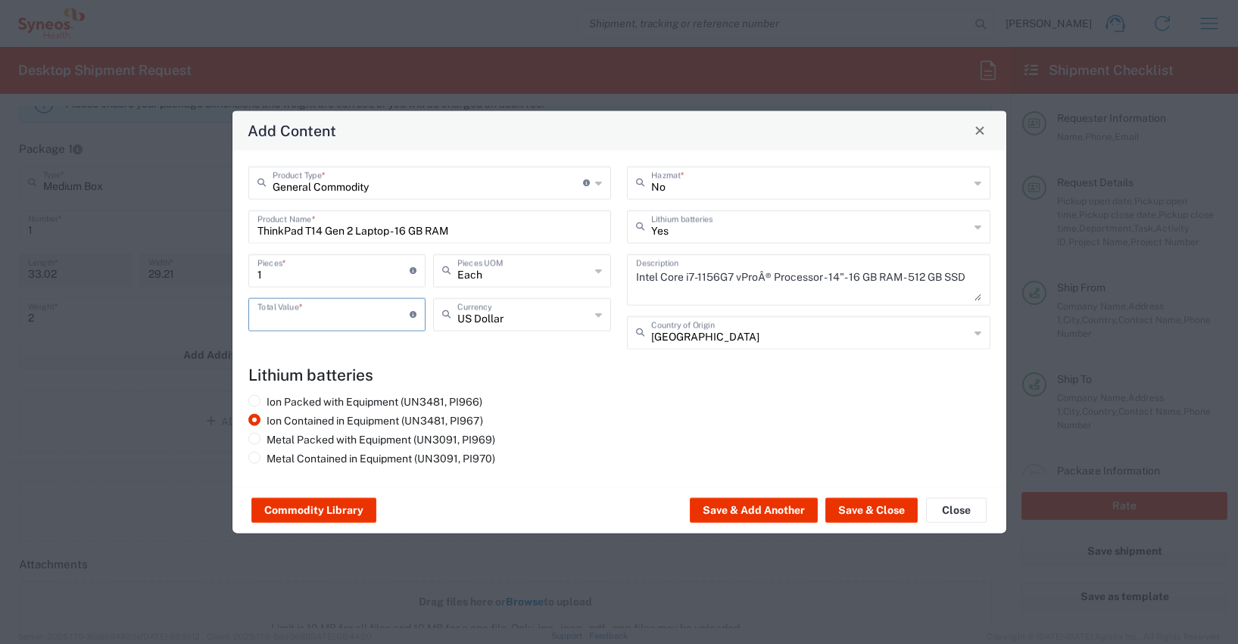
click at [264, 319] on input "number" at bounding box center [333, 313] width 153 height 26
type input "600"
click at [597, 315] on icon at bounding box center [598, 314] width 7 height 24
click at [469, 346] on span "Euro" at bounding box center [522, 346] width 175 height 23
type input "Euro"
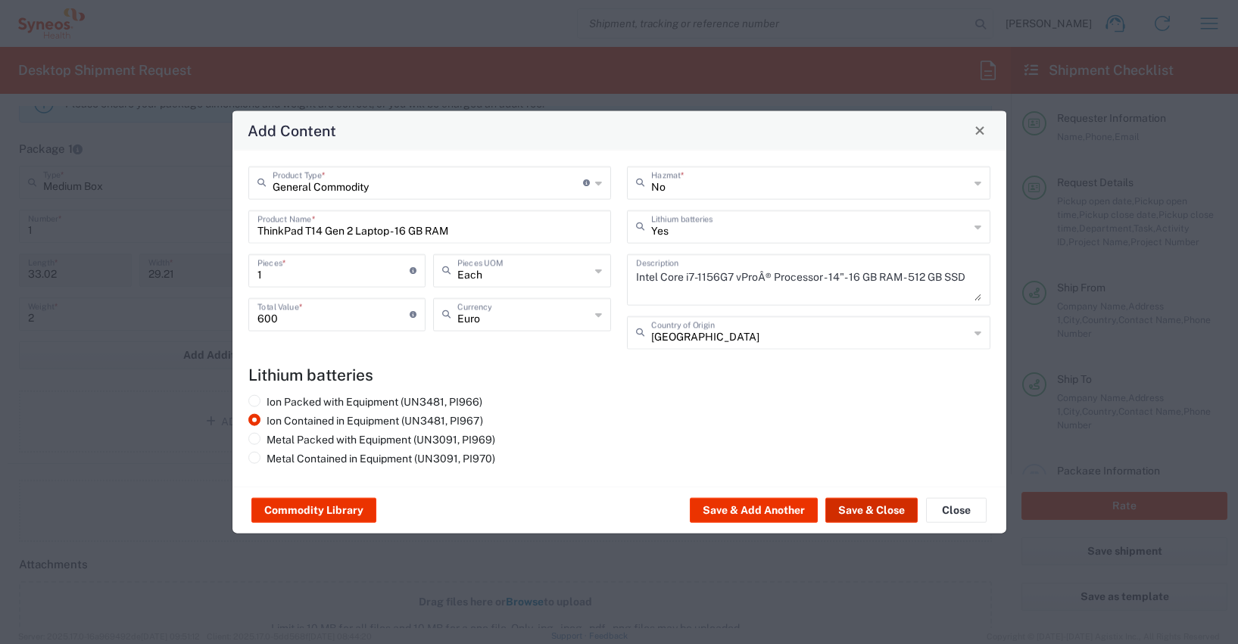
click at [872, 512] on button "Save & Close" at bounding box center [871, 510] width 92 height 24
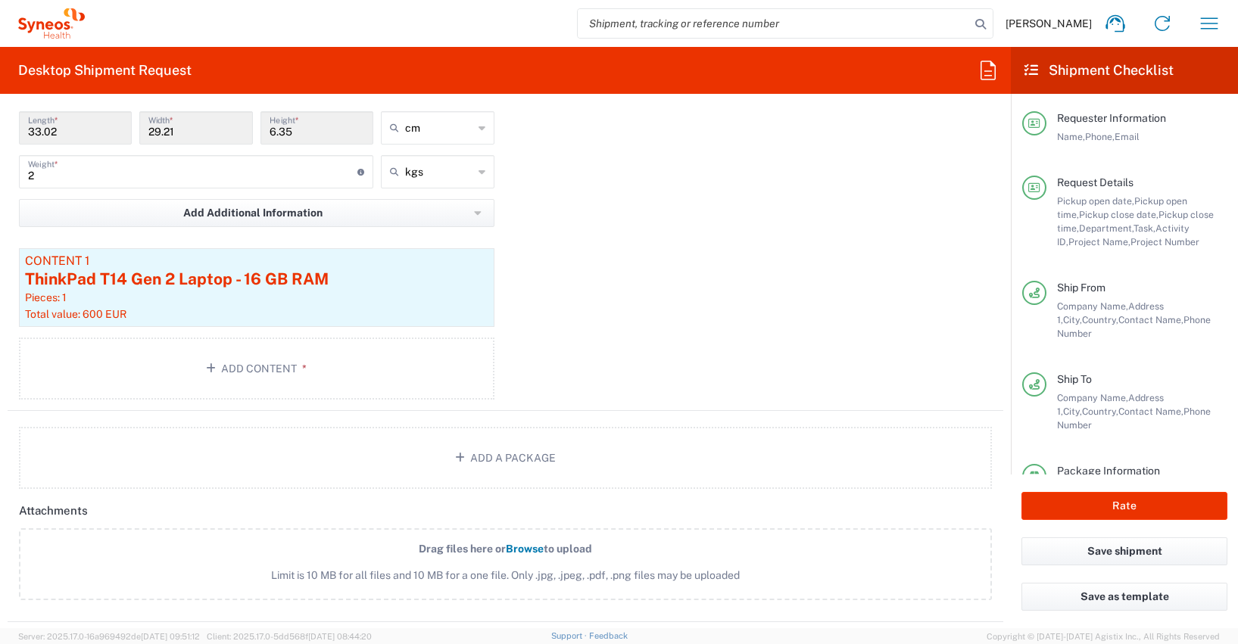
scroll to position [1774, 0]
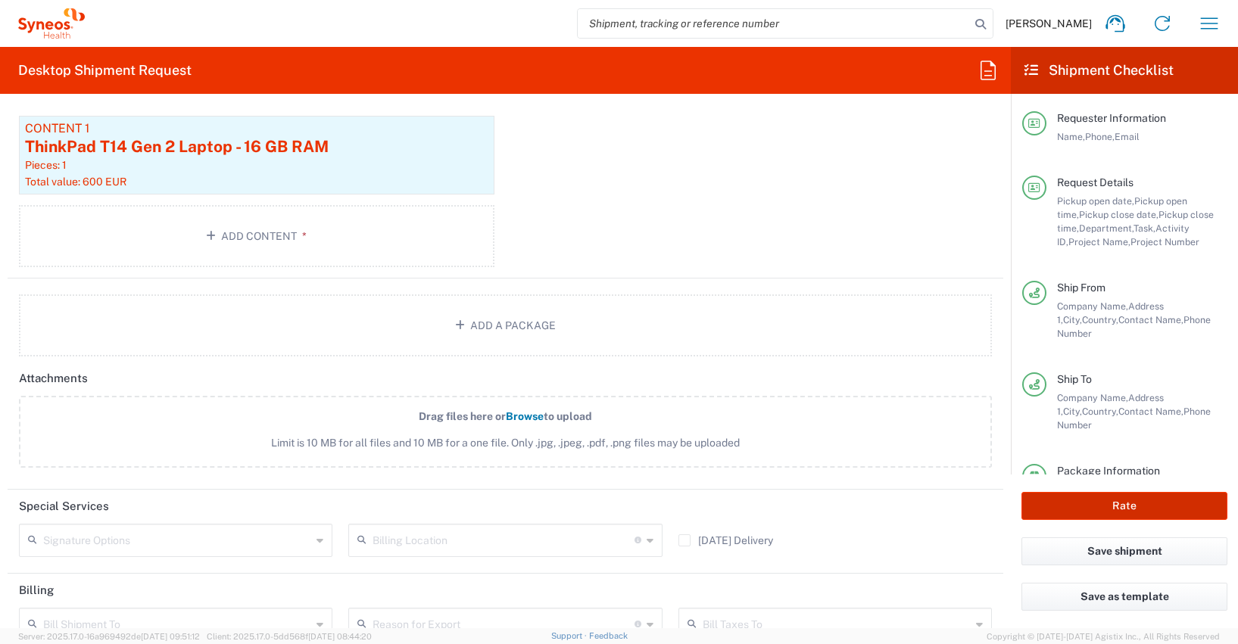
click at [1112, 506] on button "Rate" at bounding box center [1124, 506] width 206 height 28
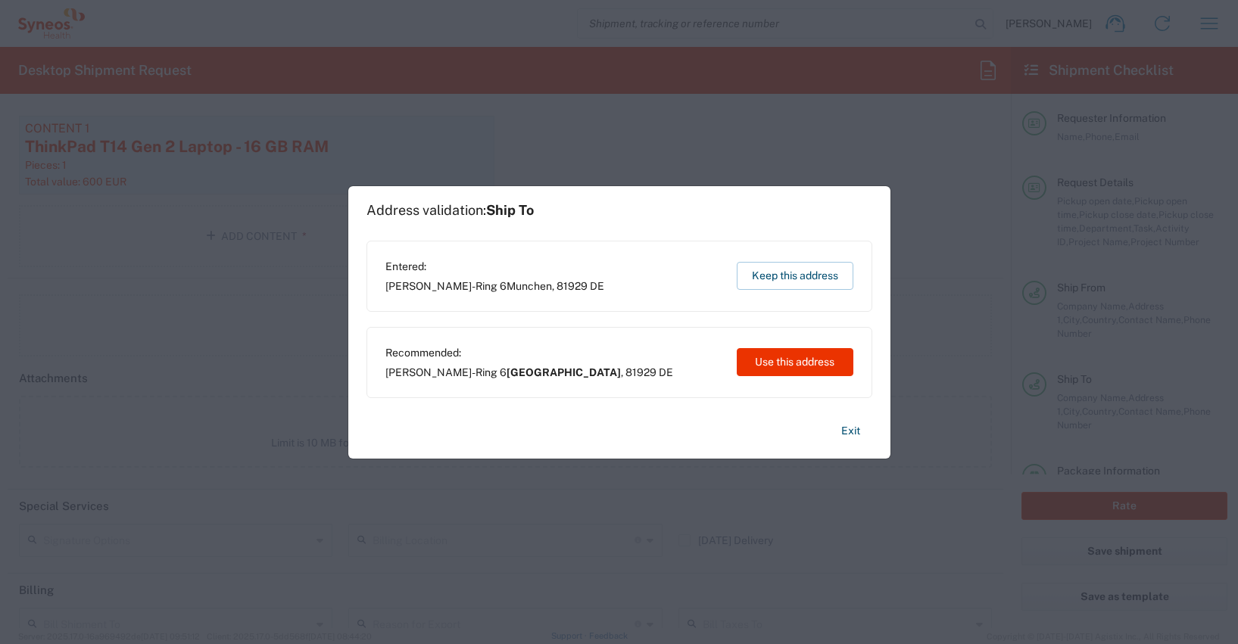
type input "4510 DEPARTMENTAL EXPENSE"
click at [800, 360] on button "Use this address" at bounding box center [795, 362] width 117 height 28
type input "[GEOGRAPHIC_DATA]"
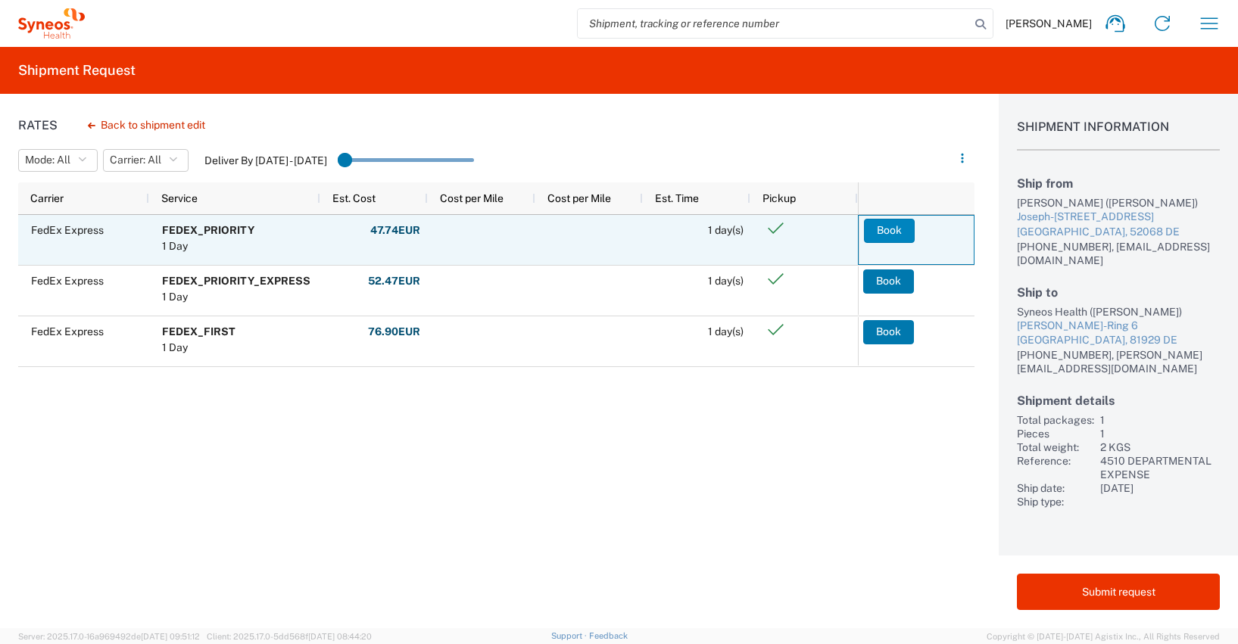
click at [887, 230] on button "Book" at bounding box center [889, 231] width 51 height 24
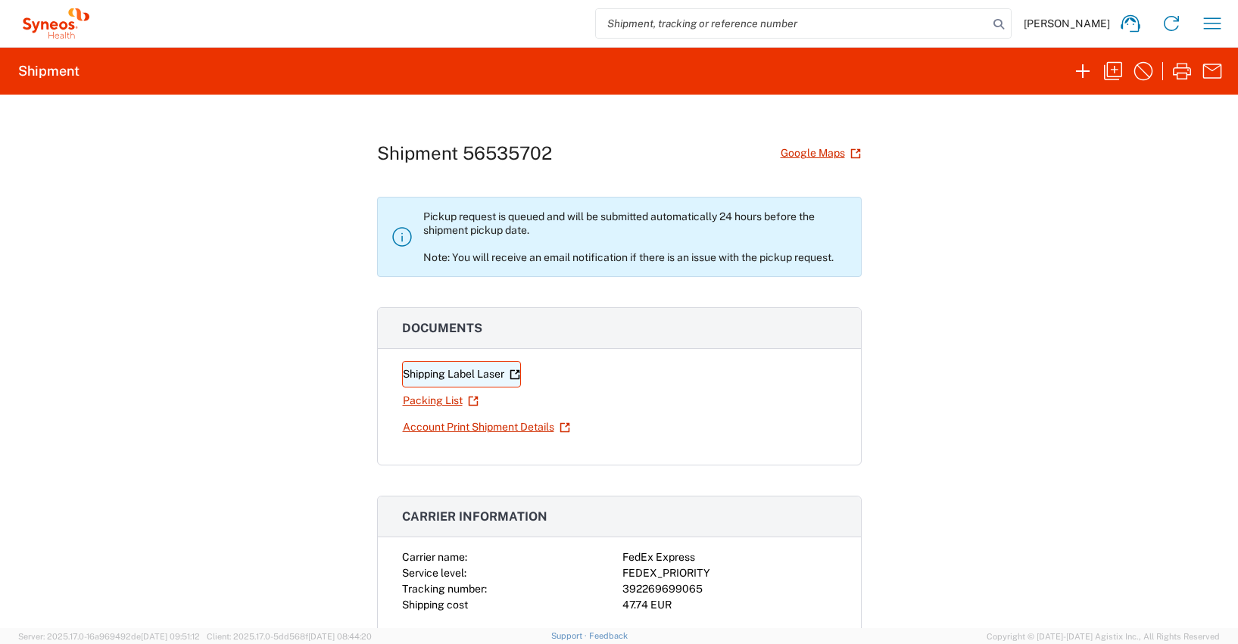
click at [453, 375] on link "Shipping Label Laser" at bounding box center [461, 374] width 119 height 26
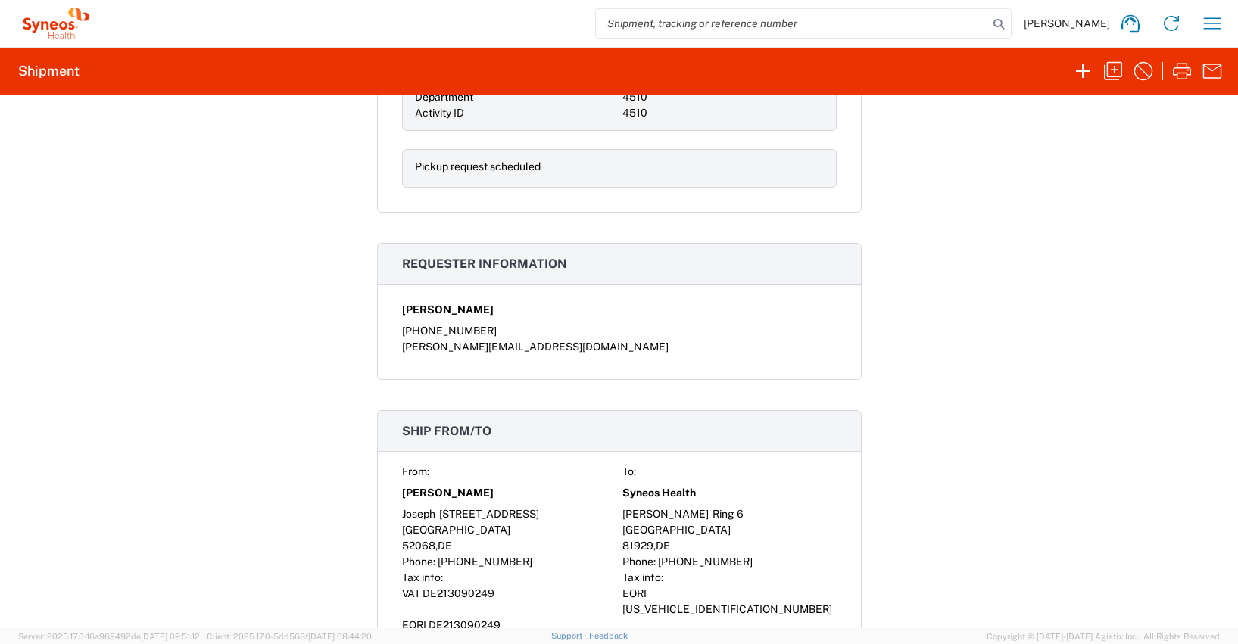
scroll to position [837, 0]
